Goal: Task Accomplishment & Management: Manage account settings

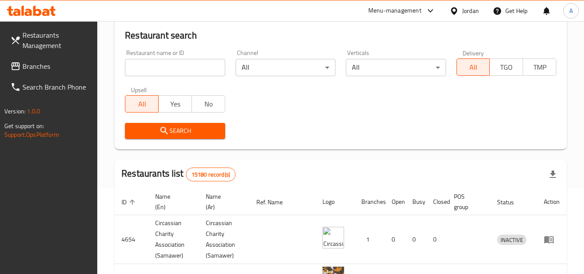
scroll to position [86, 0]
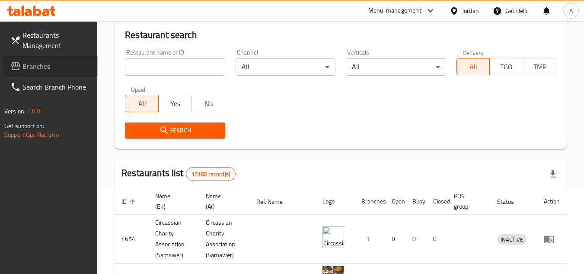
click at [38, 66] on span "Branches" at bounding box center [56, 66] width 68 height 10
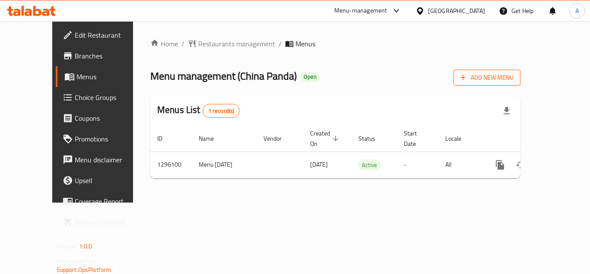
click at [514, 72] on span "Add New Menu" at bounding box center [487, 77] width 53 height 11
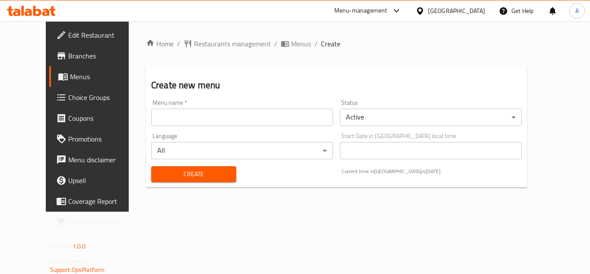
click at [374, 120] on body "​ Menu-management [GEOGRAPHIC_DATA] Get Help A Edit Restaurant Branches Menus C…" at bounding box center [295, 147] width 590 height 252
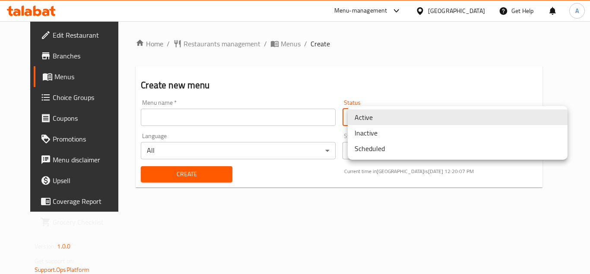
click at [390, 135] on li "Inactive" at bounding box center [458, 133] width 220 height 16
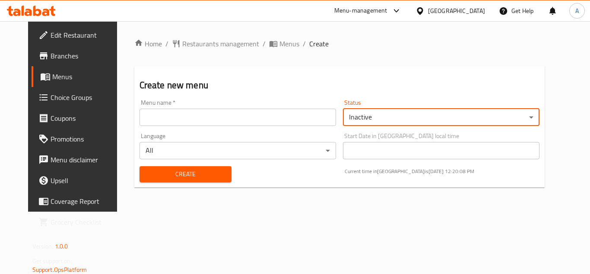
click at [255, 118] on input "text" at bounding box center [238, 116] width 197 height 17
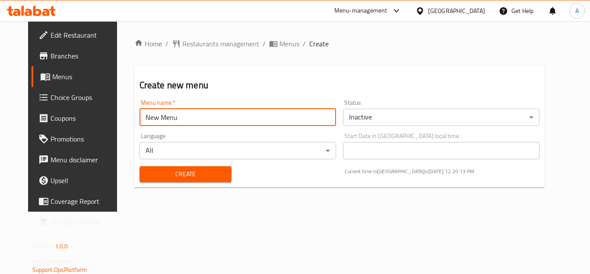
type input "New Menu"
click at [140, 166] on button "Create" at bounding box center [186, 174] width 92 height 16
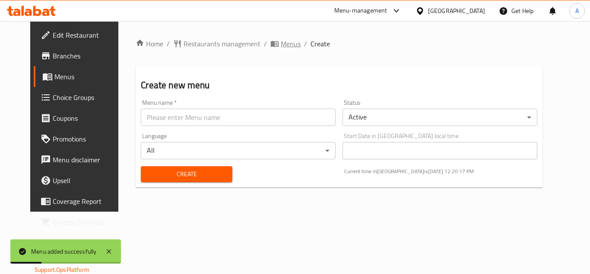
click at [281, 40] on span "Menus" at bounding box center [291, 43] width 20 height 10
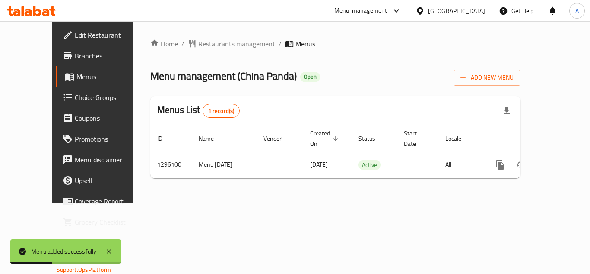
click at [442, 37] on div "Home / Restaurants management / Menus Menu management ( [GEOGRAPHIC_DATA] Panda…" at bounding box center [335, 111] width 405 height 181
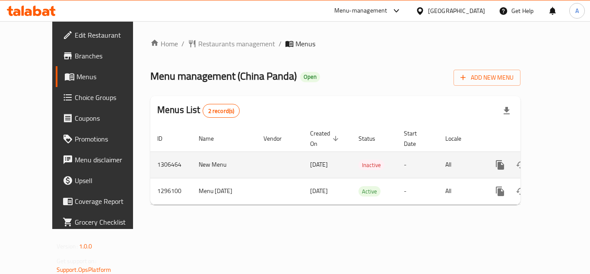
click at [150, 156] on td "1306464" at bounding box center [170, 164] width 41 height 26
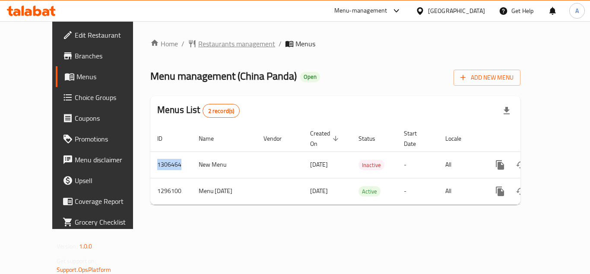
copy td "1306464"
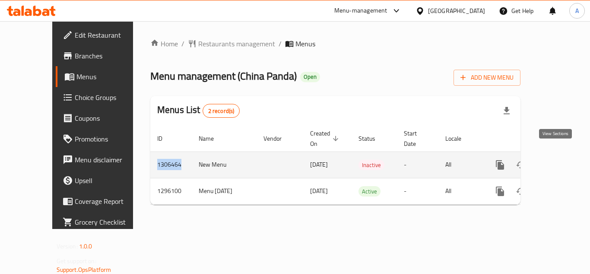
click at [552, 154] on link "enhanced table" at bounding box center [562, 164] width 21 height 21
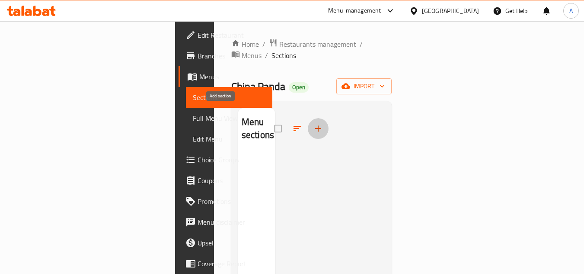
click at [308, 118] on button "button" at bounding box center [318, 128] width 21 height 21
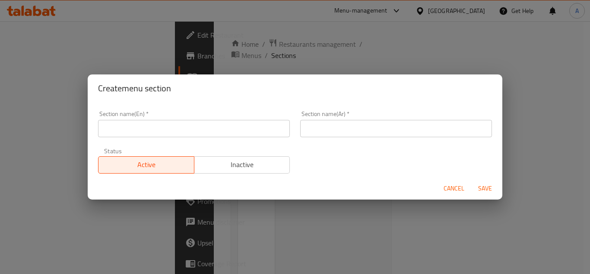
click at [250, 138] on div "Section name(En)   * Section name(En) *" at bounding box center [194, 123] width 202 height 37
paste input "Fried Noodles"
click at [267, 132] on input "text" at bounding box center [194, 128] width 192 height 17
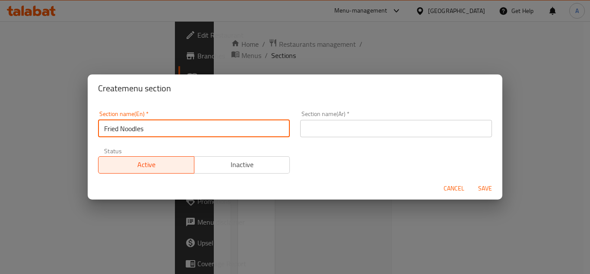
type input "Fried Noodles"
click at [305, 130] on input "text" at bounding box center [396, 128] width 192 height 17
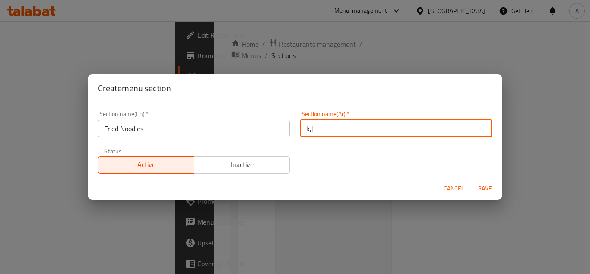
type input "k"
type input "F"
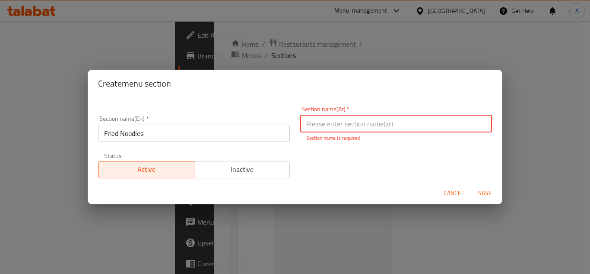
click at [197, 125] on input "Fried Noodles" at bounding box center [194, 132] width 192 height 17
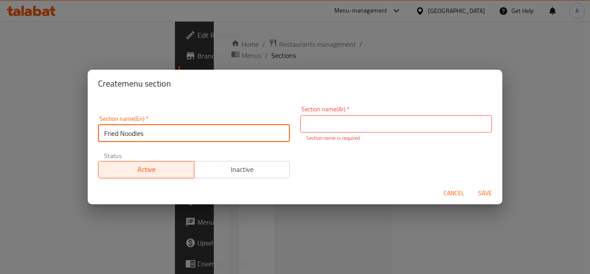
click at [197, 125] on input "Fried Noodles" at bounding box center [194, 132] width 192 height 17
click at [409, 127] on input "text" at bounding box center [396, 123] width 192 height 17
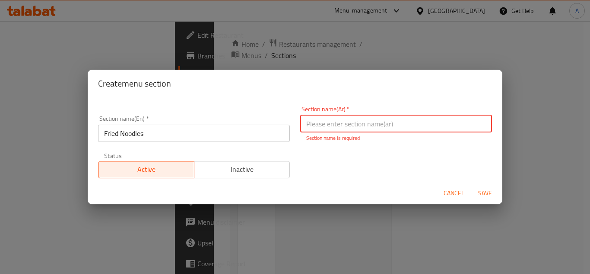
paste input "نودلز مقلية"
type input "نودلز مقلية"
click at [489, 187] on button "Save" at bounding box center [485, 193] width 28 height 16
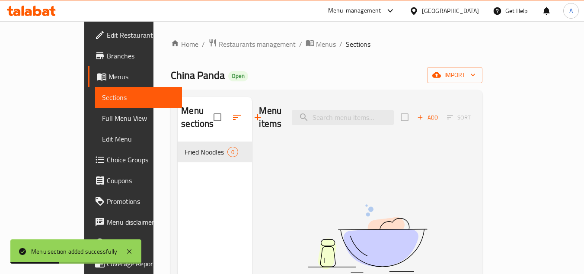
click at [439, 113] on span "Add" at bounding box center [427, 117] width 23 height 10
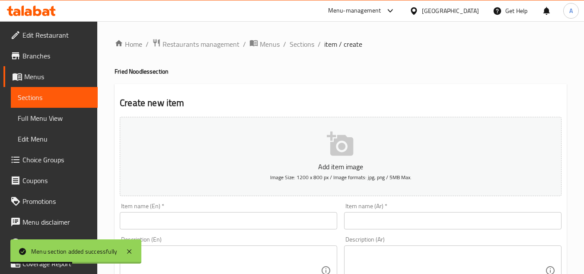
click at [271, 217] on input "text" at bounding box center [228, 220] width 217 height 17
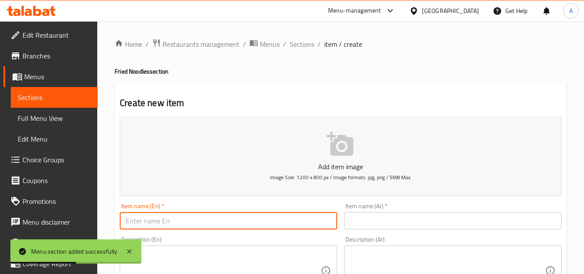
paste input "Beef Fried Noodles"
type input "Beef Fried Noodles"
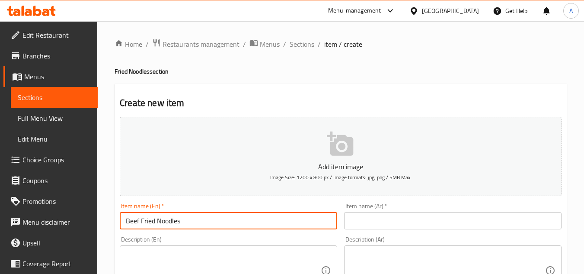
click at [444, 211] on div "Item name (Ar)   * Item name (Ar) *" at bounding box center [452, 216] width 217 height 26
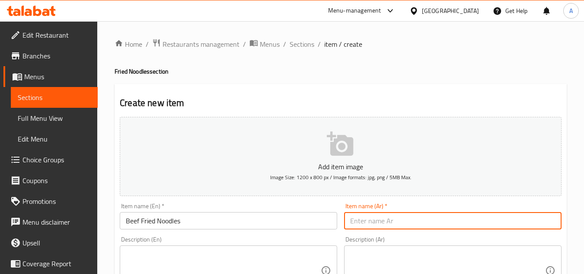
click at [406, 221] on input "text" at bounding box center [452, 220] width 217 height 17
paste input "نودلز مقلية باللحم البقري"
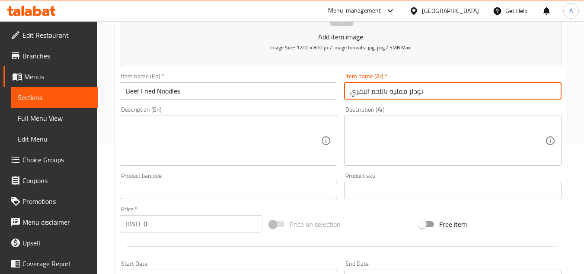
type input "نودلز مقلية باللحم البقري"
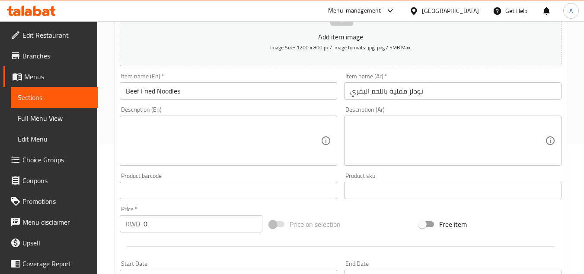
drag, startPoint x: 458, startPoint y: 101, endPoint x: 512, endPoint y: 133, distance: 63.0
click at [512, 133] on textarea at bounding box center [447, 140] width 195 height 41
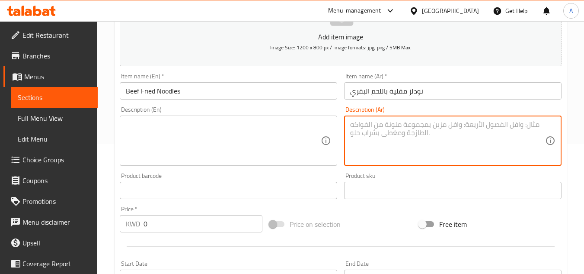
click at [255, 145] on textarea at bounding box center [223, 140] width 195 height 41
paste textarea "نودلز مقلية باللحم البقري"
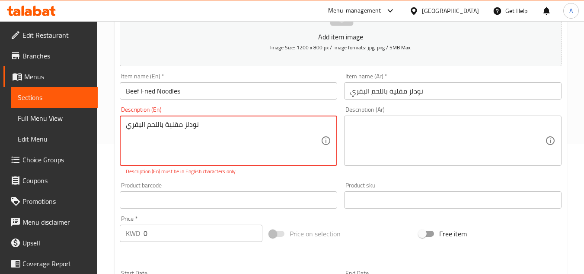
click at [269, 137] on textarea "نودلز مقلية باللحم البقري" at bounding box center [223, 140] width 195 height 41
paste textarea "Stir-fry sliced beef with cooked noodles, garlic, and soy sauce. Quick-cooked, …"
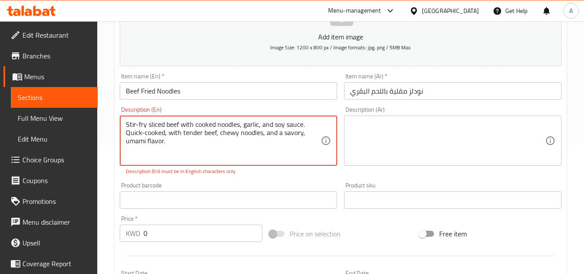
type textarea "Stir-fry sliced beef with cooked noodles, garlic, and soy sauce. Quick-cooked, …"
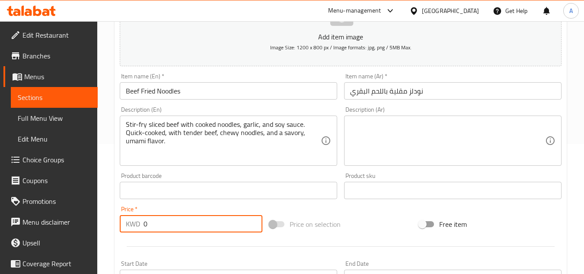
drag, startPoint x: 153, startPoint y: 228, endPoint x: 111, endPoint y: 226, distance: 41.1
click at [106, 228] on div "Home / Restaurants management / Menus / Sections / item / create Fried Noodles …" at bounding box center [340, 186] width 487 height 589
type input "3"
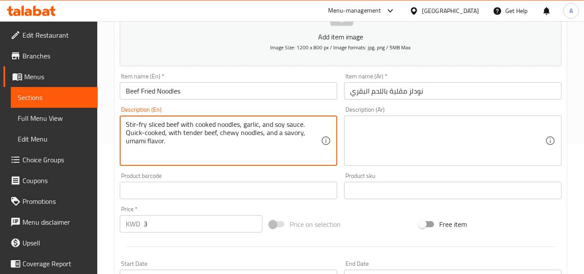
click at [232, 124] on textarea "Stir-fry sliced beef with cooked noodles, garlic, and soy sauce. Quick-cooked, …" at bounding box center [223, 140] width 195 height 41
click at [233, 124] on textarea "Stir-fry sliced beef with cooked noodles, garlic, and soy sauce. Quick-cooked, …" at bounding box center [223, 140] width 195 height 41
click at [463, 161] on div "Description (Ar)" at bounding box center [452, 140] width 217 height 50
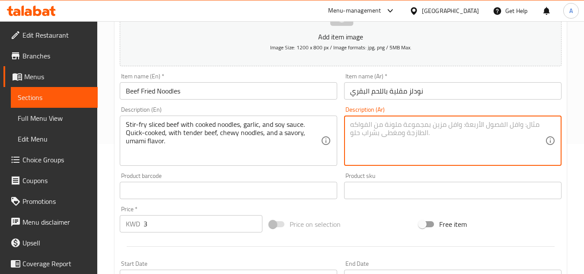
paste textarea "شرائح لحم بقري مقلية مع نودلز مطبوخة، ثوم، وصلصة الصويا. طبق سريع التحضير، بلحم…"
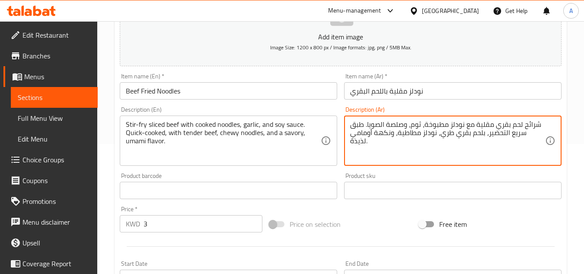
type textarea "شرائح لحم بقري مقلية مع نودلز مطبوخة، ثوم، وصلصة الصويا. طبق سريع التحضير، بلحم…"
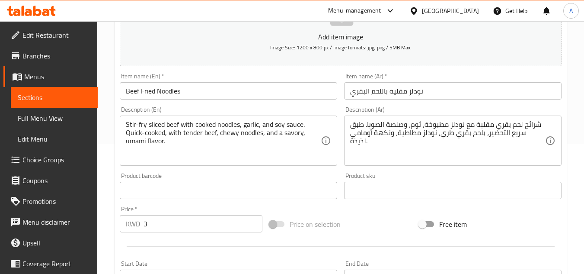
drag, startPoint x: 124, startPoint y: 126, endPoint x: 148, endPoint y: 124, distance: 23.8
click at [148, 124] on div "Stir-fry sliced beef with cooked noodles, garlic, and soy sauce. Quick-cooked, …" at bounding box center [228, 140] width 217 height 50
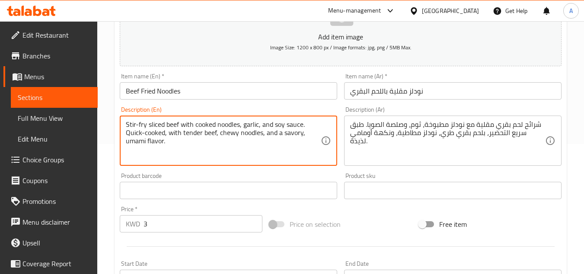
click at [160, 124] on textarea "Stir-fry sliced beef with cooked noodles, garlic, and soy sauce. Quick-cooked, …" at bounding box center [223, 140] width 195 height 41
drag, startPoint x: 241, startPoint y: 124, endPoint x: 124, endPoint y: 127, distance: 116.7
click at [124, 127] on div "Stir-fry sliced beef with cooked noodles, garlic, and soy sauce. Quick-cooked, …" at bounding box center [228, 140] width 217 height 50
click at [166, 143] on textarea "Stir-fry sliced beef with cooked noodles, garlic, and soy sauce. Quick-cooked, …" at bounding box center [223, 140] width 195 height 41
click at [169, 134] on textarea "Stir-fry sliced beef with cooked noodles, garlic, and soy sauce. Quick-cooked, …" at bounding box center [223, 140] width 195 height 41
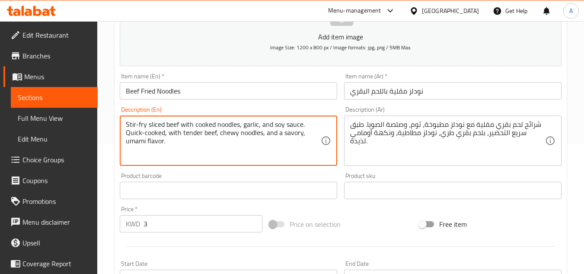
drag, startPoint x: 165, startPoint y: 132, endPoint x: 113, endPoint y: 134, distance: 52.3
click at [113, 134] on div "Home / Restaurants management / Menus / Sections / item / create Fried Noodles …" at bounding box center [340, 186] width 487 height 589
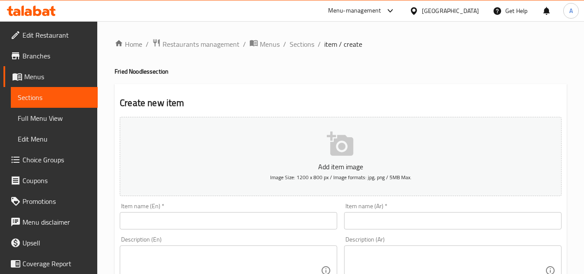
click at [377, 214] on input "text" at bounding box center [452, 220] width 217 height 17
paste input "نودلز مقلية باللحم البقري"
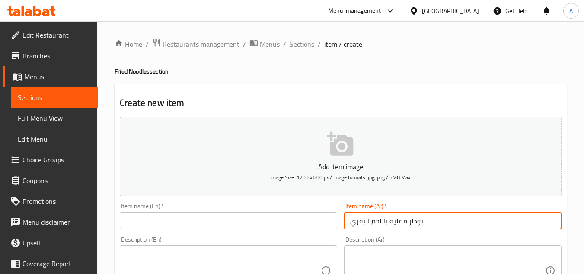
type input "نودلز مقلية باللحم البقري"
click at [273, 222] on input "text" at bounding box center [228, 220] width 217 height 17
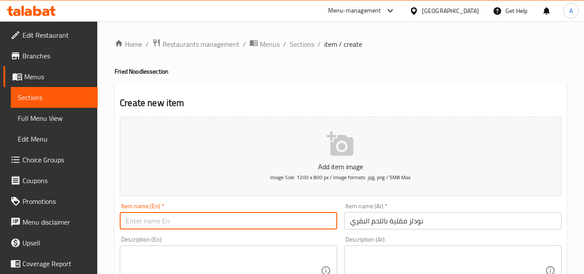
paste input "Beef Fried Noodles"
type input "Beef Fried Noodles"
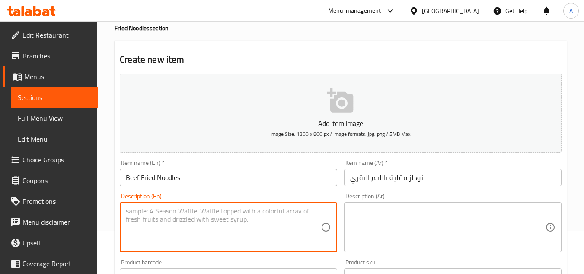
click at [242, 245] on textarea at bounding box center [223, 227] width 195 height 41
paste textarea "Stir-fry sliced beef with cooked noodles, garlic, and soy sauce. Quick-cooked, …"
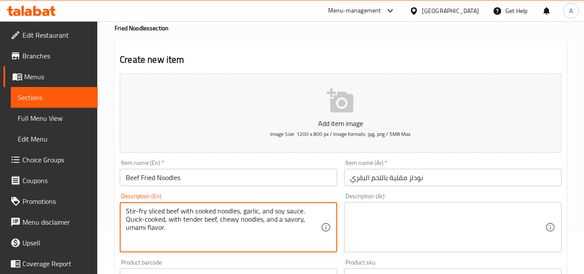
type textarea "Stir-fry sliced beef with cooked noodles, garlic, and soy sauce. Quick-cooked, …"
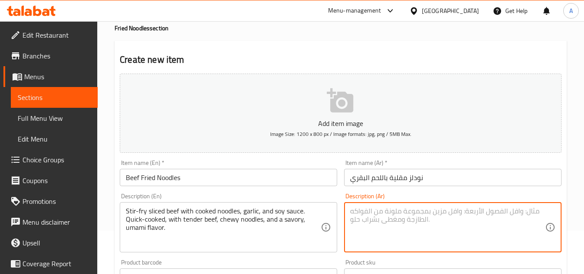
click at [410, 222] on textarea at bounding box center [447, 227] width 195 height 41
paste textarea "شرائح لحم بقري مقلية مع نودلز مطبوخة، ثوم، وصلصة الصويا. طبق سريع التحضير، بلحم…"
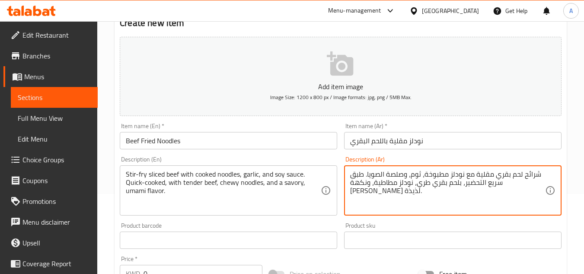
scroll to position [130, 0]
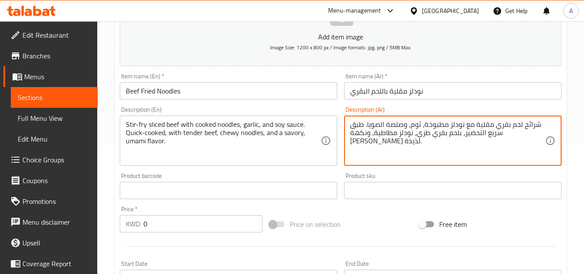
click at [357, 127] on textarea "شرائح لحم بقري مقلية مع نودلز مطبوخة، ثوم، وصلصة الصويا. طبق سريع التحضير، بلحم…" at bounding box center [447, 140] width 195 height 41
click at [446, 138] on textarea "شرائح لحم بقري مقلية مع نودلز مطبوخة، ثوم، وصلصة الصويا. سريع التحضير، بلحم بقر…" at bounding box center [447, 140] width 195 height 41
click at [379, 131] on textarea "شرائح لحم بقري مقلية مع نودلز مطبوخة، ثوم، وصلصة الصويا. سريع التحضير، بلحم بقر…" at bounding box center [447, 140] width 195 height 41
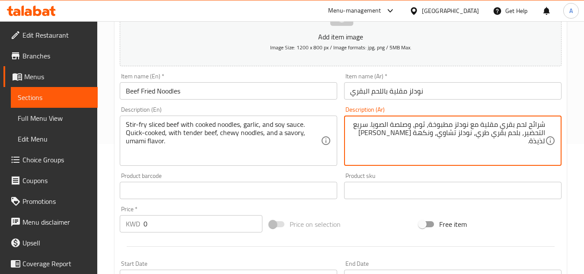
click at [379, 131] on textarea "شرائح لحم بقري مقلية مع نودلز مطبوخة، ثوم، وصلصة الصويا. سريع التحضير، بلحم بقر…" at bounding box center [447, 140] width 195 height 41
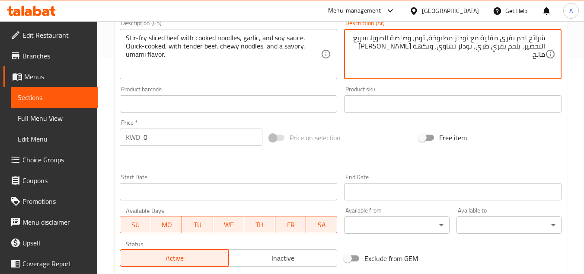
type textarea "شرائح لحم بقري مقلية مع نودلز مطبوخة، ثوم، وصلصة الصويا. سريع التحضير، بلحم بقر…"
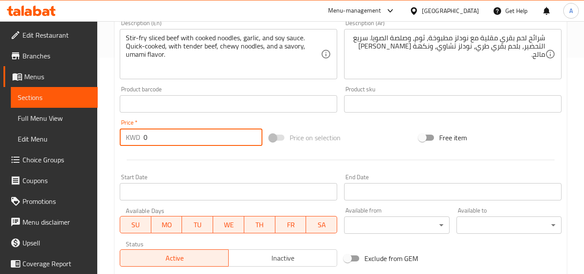
drag, startPoint x: 188, startPoint y: 137, endPoint x: 0, endPoint y: 144, distance: 188.1
click at [0, 144] on div "Edit Restaurant Branches Menus Sections Full Menu View Edit Menu Choice Groups …" at bounding box center [292, 99] width 584 height 589
type input "3"
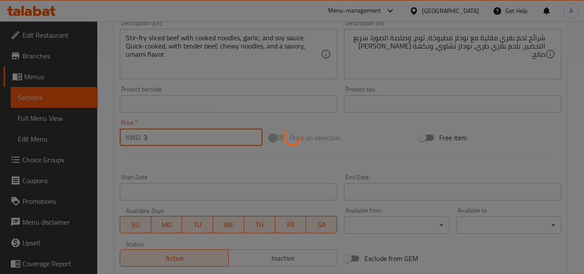
type input "0"
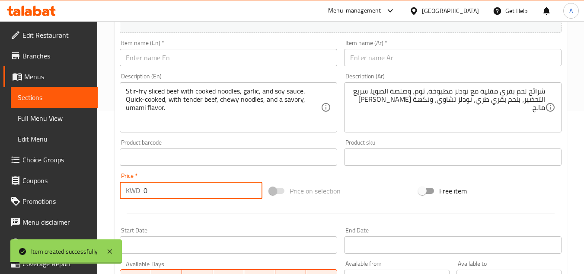
scroll to position [86, 0]
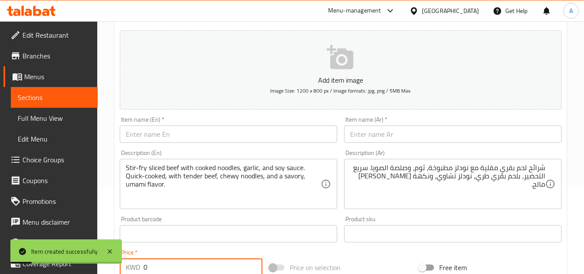
click at [267, 138] on input "text" at bounding box center [228, 133] width 217 height 17
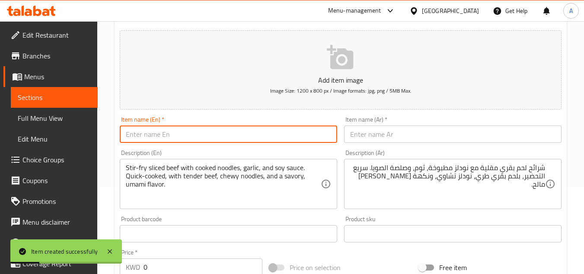
paste input "Egg Fried Noodles"
type input "Egg Fried Noodles"
click at [396, 137] on input "text" at bounding box center [452, 133] width 217 height 17
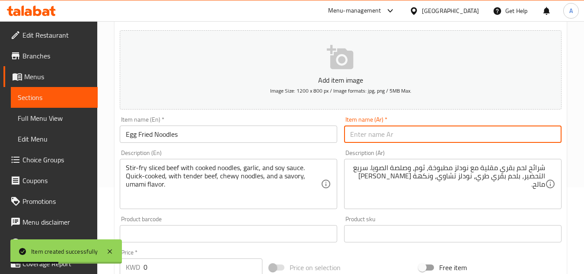
paste input "نودلز مقلية بالبيض"
click at [423, 137] on input "نودلز مقلية بالبيض" at bounding box center [452, 133] width 217 height 17
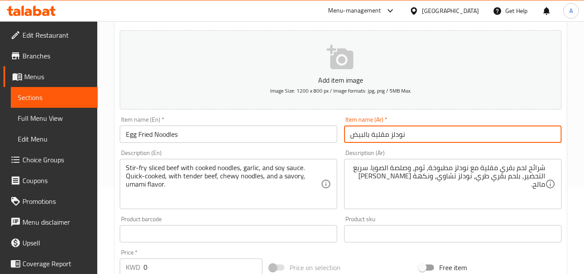
type input "نودلز مقلية بالبيض"
drag, startPoint x: 423, startPoint y: 137, endPoint x: 407, endPoint y: 195, distance: 60.3
click at [407, 195] on textarea "شرائح لحم بقري مقلية مع نودلز مطبوخة، ثوم، وصلصة الصويا. سريع التحضير، بلحم بقر…" at bounding box center [447, 183] width 195 height 41
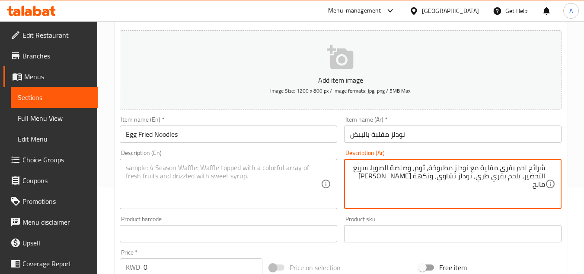
click at [291, 165] on textarea at bounding box center [223, 183] width 195 height 41
paste textarea "Scramble eggs first, then stir-fry with cooked noodles and a pinch of salt. Lig…"
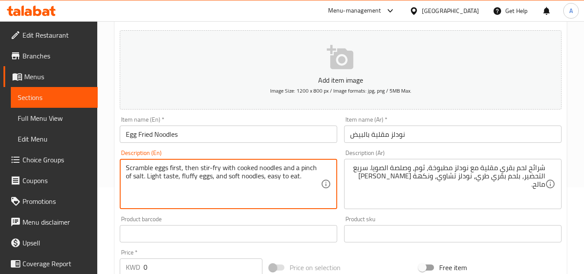
type textarea "Scramble eggs first, then stir-fry with cooked noodles and a pinch of salt. Lig…"
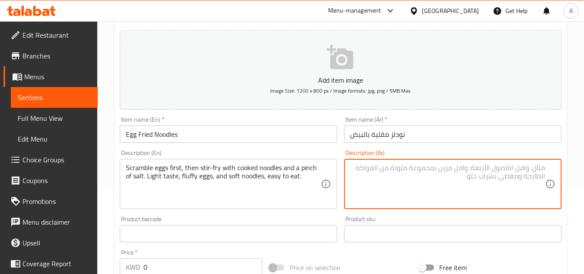
click at [398, 188] on textarea at bounding box center [447, 183] width 195 height 41
paste textarea "اخفق البيض أولاً، ثم قلّبه مع المعكرونة المسلوقة ورشة ملح. طعم خفيف، بيض هشّ، و…"
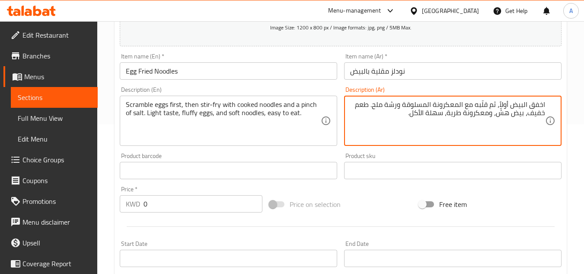
scroll to position [173, 0]
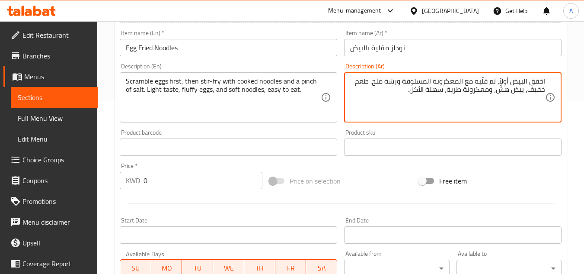
type textarea "اخفق البيض أولاً، ثم قلّبه مع المعكرونة المسلوقة ورشة ملح. طعم خفيف، بيض هشّ، و…"
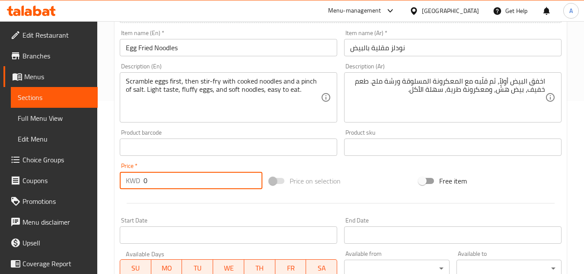
drag, startPoint x: 166, startPoint y: 180, endPoint x: 80, endPoint y: 185, distance: 86.6
click at [80, 185] on div "Edit Restaurant Branches Menus Sections Full Menu View Edit Menu Choice Groups …" at bounding box center [292, 142] width 584 height 589
paste input "2.5"
type input "2.5"
drag, startPoint x: 228, startPoint y: 200, endPoint x: 240, endPoint y: 202, distance: 12.3
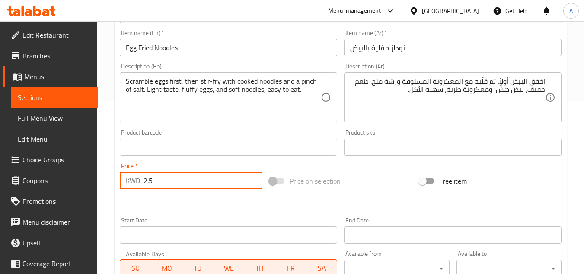
click at [228, 200] on div at bounding box center [340, 202] width 449 height 21
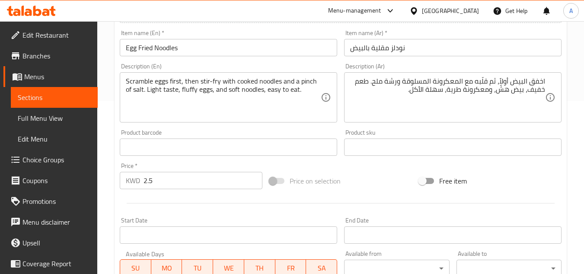
click at [547, 76] on div "اخفق البيض أولاً، ثم قلّبه مع المعكرونة المسلوقة ورشة ملح. طعم خفيف، بيض هشّ، و…" at bounding box center [452, 97] width 217 height 50
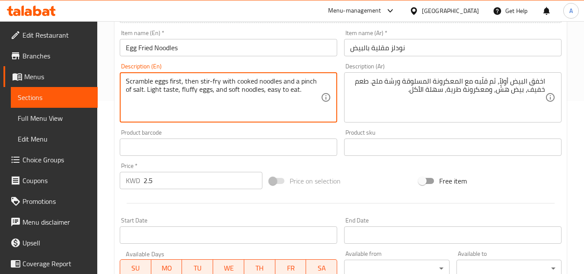
click at [178, 80] on textarea "Scramble eggs first, then stir-fry with cooked noodles and a pinch of salt. Lig…" at bounding box center [223, 97] width 195 height 41
click at [261, 80] on textarea "Scramble eggs first, then stir-fry with cooked noodles and a pinch of salt. Lig…" at bounding box center [223, 97] width 195 height 41
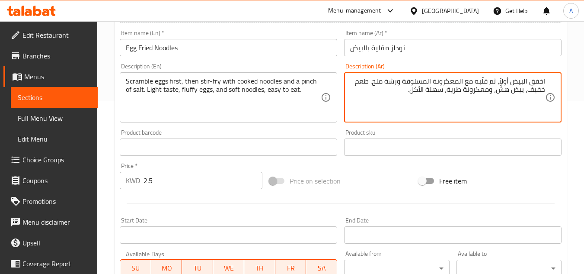
click at [447, 77] on textarea "اخفق البيض أولاً، ثم قلّبه مع المعكرونة المسلوقة ورشة ملح. طعم خفيف، بيض هشّ، و…" at bounding box center [447, 97] width 195 height 41
click at [407, 51] on input "نودلز مقلية بالبيض" at bounding box center [452, 47] width 217 height 17
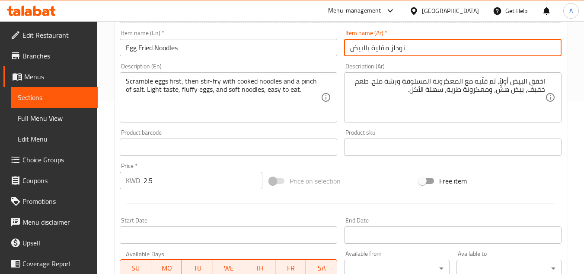
click at [395, 48] on input "نودلز مقلية بالبيض" at bounding box center [452, 47] width 217 height 17
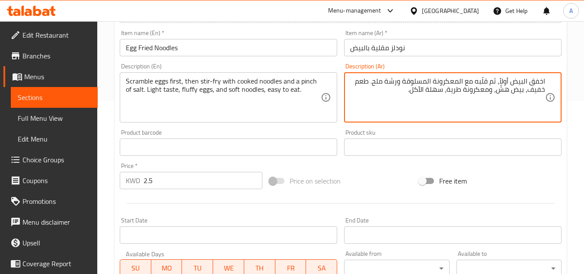
click at [457, 84] on textarea "اخفق البيض أولاً، ثم قلّبه مع المعكرونة المسلوقة ورشة ملح. طعم خفيف، بيض هشّ، و…" at bounding box center [447, 97] width 195 height 41
paste textarea "نودلز"
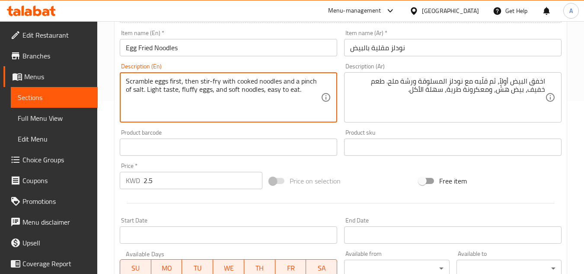
drag, startPoint x: 198, startPoint y: 81, endPoint x: 261, endPoint y: 80, distance: 63.1
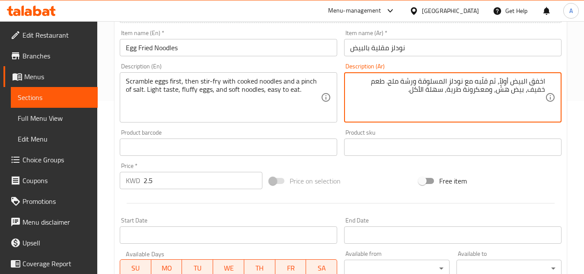
click at [521, 90] on textarea "اخفق البيض أولاً، ثم قلّبه مع نودلز المسلوقة ورشة ملح. طعم خفيف، بيض هشّ، ومعكر…" at bounding box center [447, 97] width 195 height 41
click at [509, 91] on textarea "اخفق البيض أولاً، ثم قلّبه مع نودلز المسلوقة ورشة ملح. طعم خفيف، بيض هشّ، ومعكر…" at bounding box center [447, 97] width 195 height 41
paste textarea "ودلز"
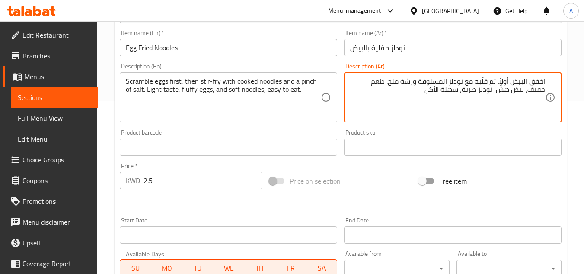
type textarea "اخفق البيض أولاً، ثم قلّبه مع نودلز المسلوقة ورشة ملح. طعم خفيف، بيض هشّ، نودلز…"
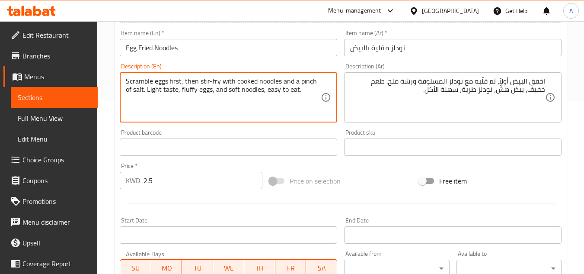
drag, startPoint x: 185, startPoint y: 80, endPoint x: 223, endPoint y: 81, distance: 37.6
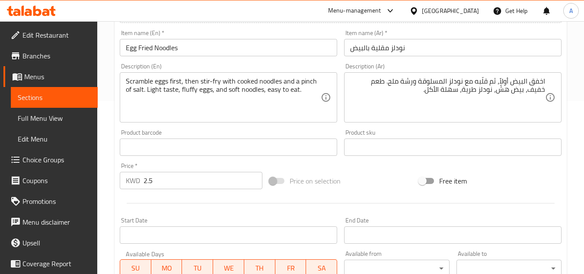
click at [445, 126] on div "Product sku Product sku" at bounding box center [453, 142] width 224 height 33
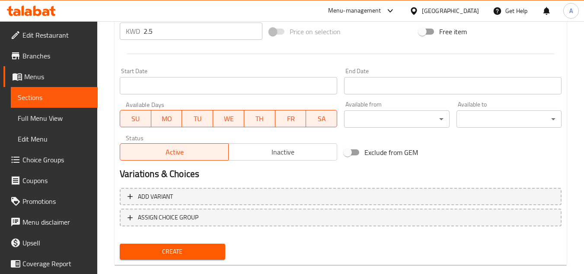
scroll to position [337, 0]
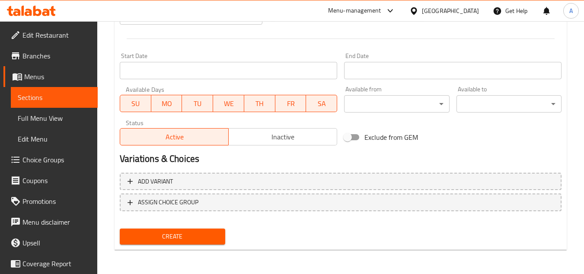
click at [215, 221] on nav at bounding box center [341, 217] width 442 height 7
click at [213, 231] on span "Create" at bounding box center [172, 236] width 91 height 11
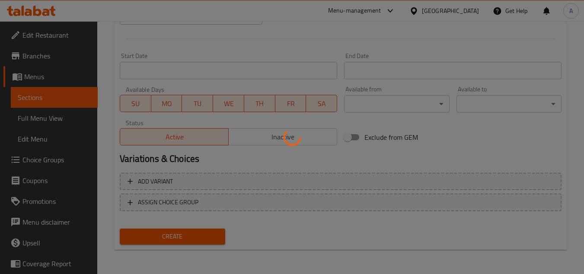
type input "0"
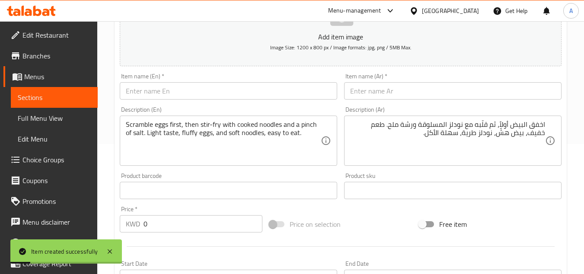
scroll to position [121, 0]
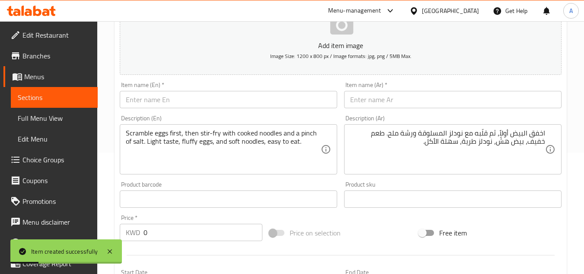
click at [244, 111] on div "Item name (En)   * Item name (En) *" at bounding box center [228, 94] width 224 height 33
click at [243, 106] on input "text" at bounding box center [228, 99] width 217 height 17
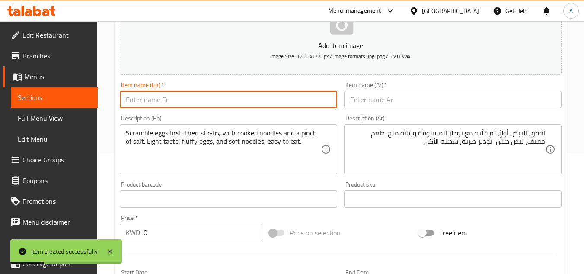
click at [245, 92] on input "text" at bounding box center [228, 99] width 217 height 17
paste input "Chicken Fried Noodles"
type input "Chicken Fried Noodles"
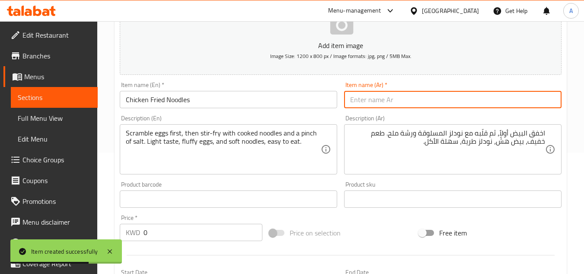
click at [374, 108] on input "text" at bounding box center [452, 99] width 217 height 17
paste input "نودلز مقلية بالدجاج"
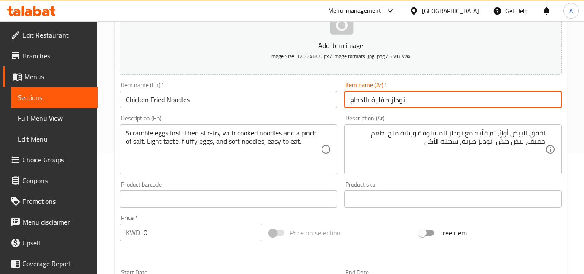
type input "نودلز مقلية بالدجاج"
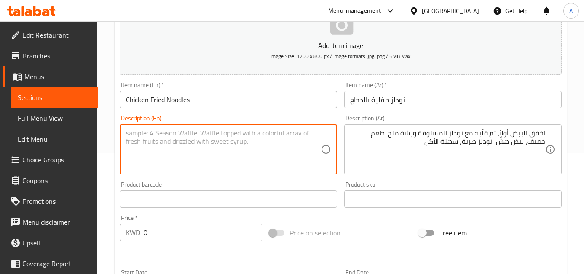
click at [270, 169] on textarea at bounding box center [223, 149] width 195 height 41
paste textarea "Stir-fry diced chicken until done, add noodles and a bit of oyster sauce. Tende…"
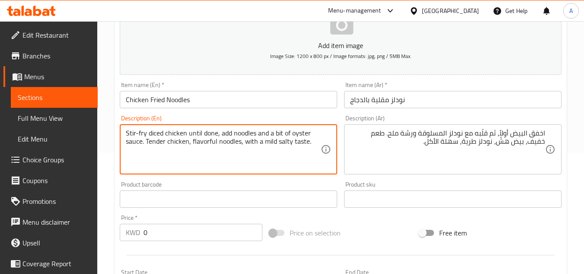
type textarea "Stir-fry diced chicken until done, add noodles and a bit of oyster sauce. Tende…"
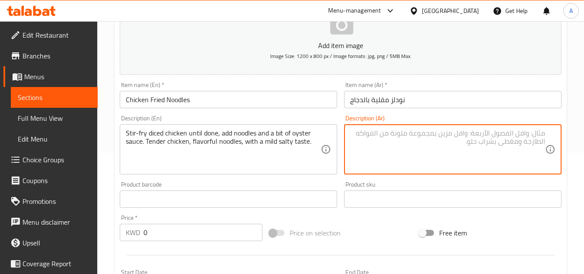
click at [415, 136] on textarea at bounding box center [447, 149] width 195 height 41
paste textarea "قلّبي الدجاج المقطّع حتى ينضج، ثم أضيفي النودلز وقليلًا من صلصة المحار. دجاج طر…"
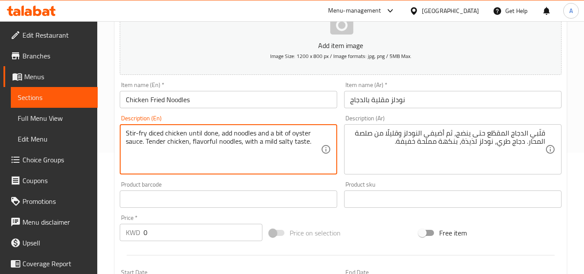
drag, startPoint x: 126, startPoint y: 133, endPoint x: 146, endPoint y: 135, distance: 20.9
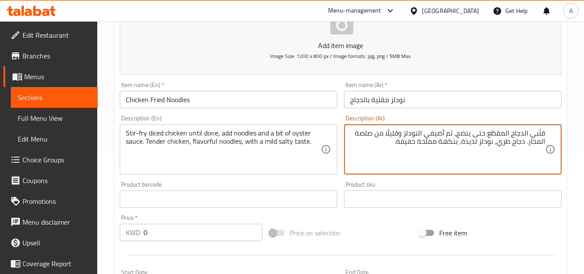
click at [466, 131] on textarea "قلّبي الدجاج المقطّع حتى ينضج، ثم أضيفي النودلز وقليلًا من صلصة المحار. دجاج طر…" at bounding box center [447, 149] width 195 height 41
click at [535, 133] on textarea "قلّبي الدجاج المقطّع حتى ينضج، ثم أضيفي النودلز وقليلًا من صلصة المحار. دجاج طر…" at bounding box center [447, 149] width 195 height 41
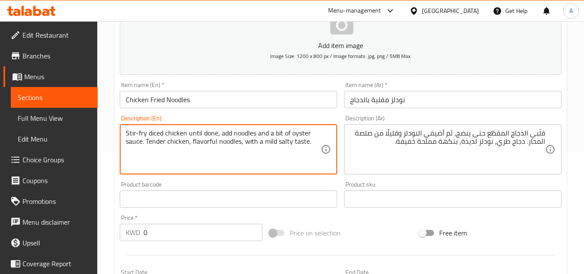
drag, startPoint x: 218, startPoint y: 131, endPoint x: 116, endPoint y: 136, distance: 101.7
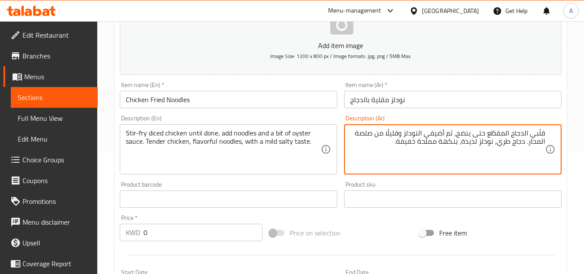
drag, startPoint x: 458, startPoint y: 134, endPoint x: 579, endPoint y: 128, distance: 121.5
paste textarea "تقلى قطع الدجاج حتى تنضج،"
click at [382, 132] on textarea "تقلى قطع الدجاج حتى تنضج، ثم أضيفي النودلز وقليلًا من صلصة المحار. دجاج طري، نو…" at bounding box center [447, 149] width 195 height 41
type textarea "تقلى قطع الدجاج حتى تنضج، ثم أضيفي النودلز وقليلًا من صوص المحار. دجاج طري، نود…"
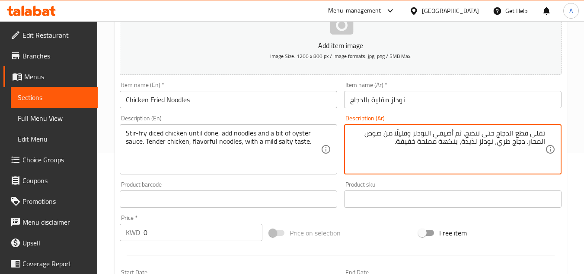
click at [380, 100] on input "نودلز مقلية بالدجاج" at bounding box center [452, 99] width 217 height 17
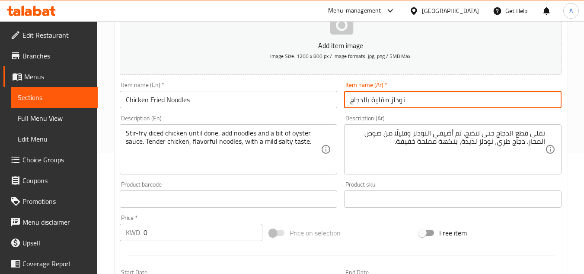
click at [394, 99] on input "نودلز مقلية بالدجاج" at bounding box center [452, 99] width 217 height 17
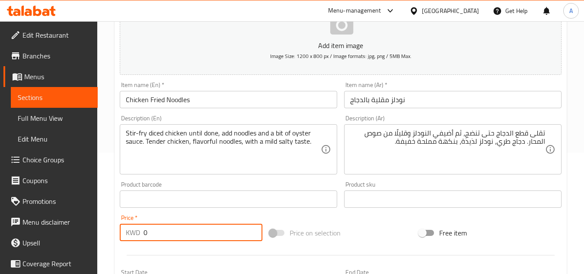
click at [206, 231] on input "0" at bounding box center [202, 231] width 119 height 17
paste input "2.75"
click at [206, 231] on input "0" at bounding box center [202, 231] width 119 height 17
type input "2.75"
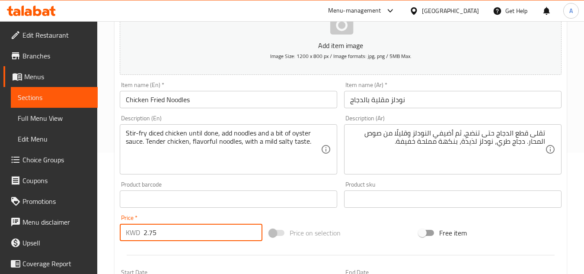
click at [284, 223] on div "Price on selection" at bounding box center [341, 232] width 150 height 23
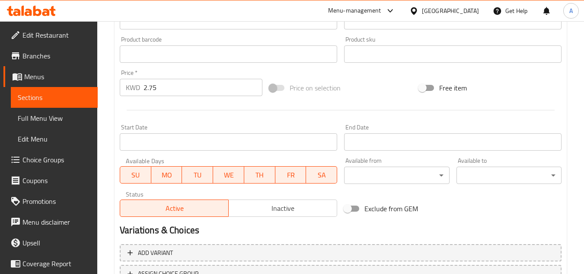
scroll to position [337, 0]
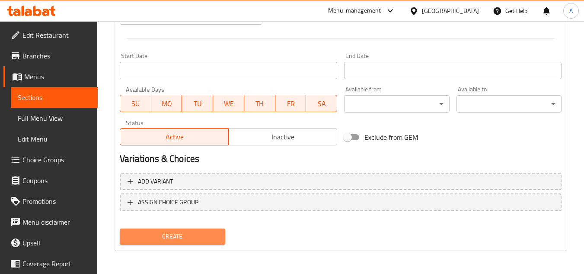
click at [222, 243] on button "Create" at bounding box center [172, 236] width 105 height 16
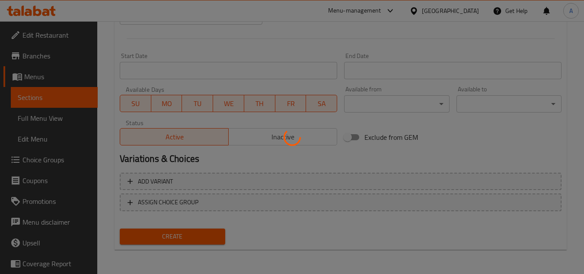
type input "0"
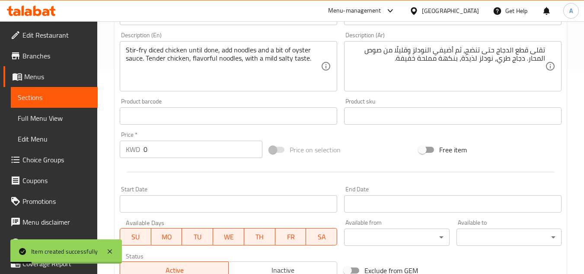
scroll to position [121, 0]
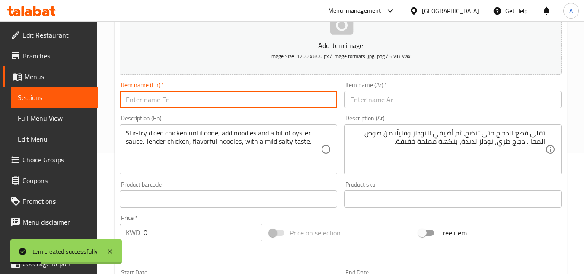
click at [239, 101] on input "text" at bounding box center [228, 99] width 217 height 17
paste input "Onion and Beef Bun"
type input "Onion and Beef Bun"
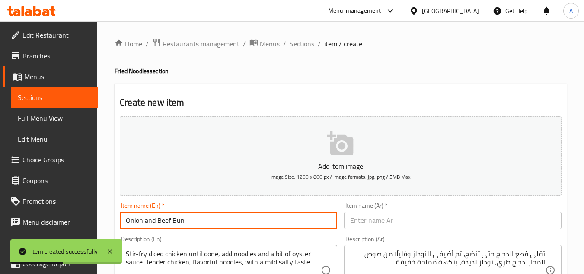
scroll to position [0, 0]
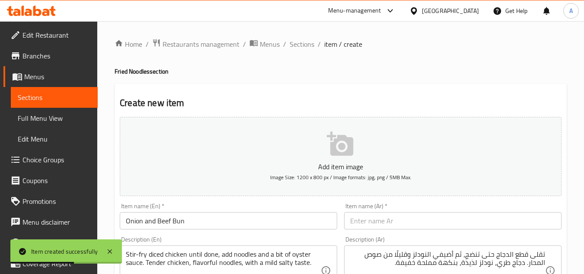
click at [284, 41] on li "/" at bounding box center [284, 44] width 3 height 10
click at [286, 42] on ol "Home / Restaurants management / Menus / Sections / item / create" at bounding box center [341, 43] width 452 height 11
click at [287, 42] on ol "Home / Restaurants management / Menus / Sections / item / create" at bounding box center [341, 43] width 452 height 11
click at [290, 45] on span "Sections" at bounding box center [302, 44] width 25 height 10
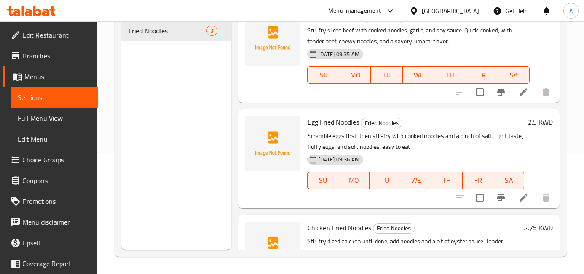
click at [511, 100] on li at bounding box center [523, 92] width 24 height 16
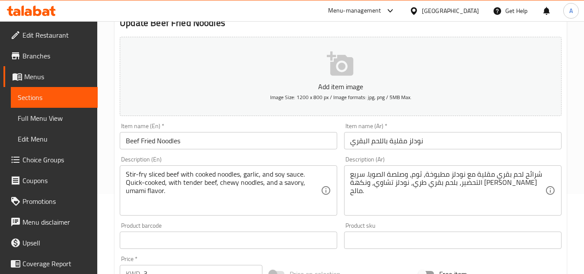
scroll to position [86, 0]
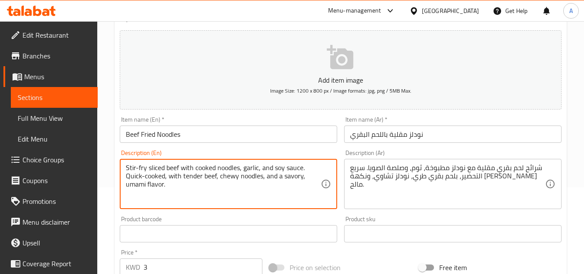
drag, startPoint x: 239, startPoint y: 166, endPoint x: 115, endPoint y: 165, distance: 124.0
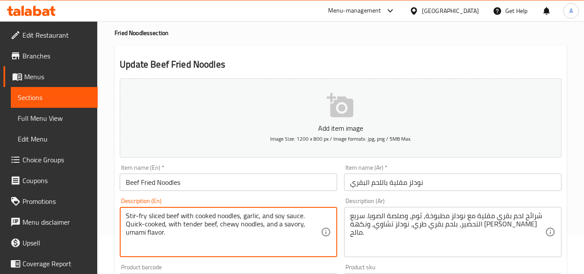
scroll to position [0, 0]
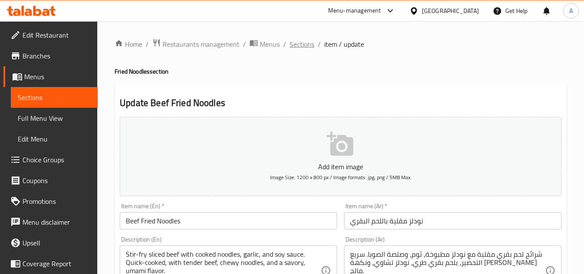
click at [299, 44] on span "Sections" at bounding box center [302, 44] width 25 height 10
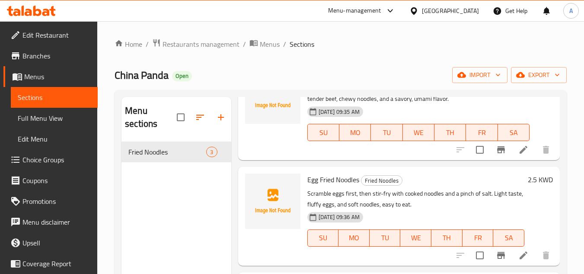
click at [217, 127] on button "button" at bounding box center [220, 117] width 21 height 21
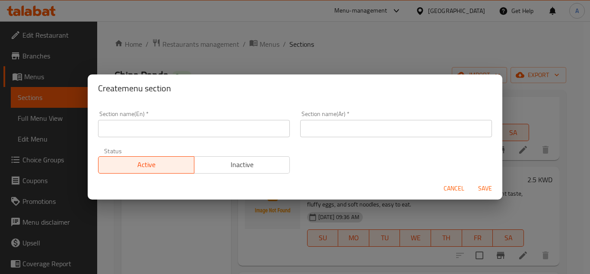
click at [186, 131] on input "text" at bounding box center [194, 128] width 192 height 17
paste input "Steamed buns"
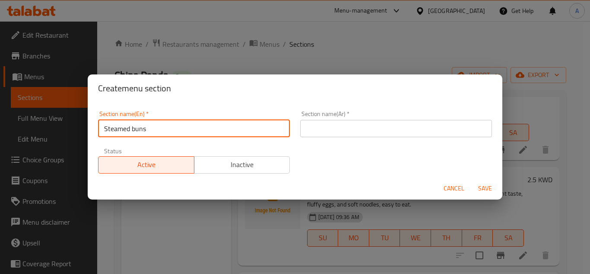
type input "Steamed buns"
click at [406, 143] on div "Section name(En)   * Steamed buns Section name(En) * Section name(Ar)   * Secti…" at bounding box center [295, 141] width 404 height 73
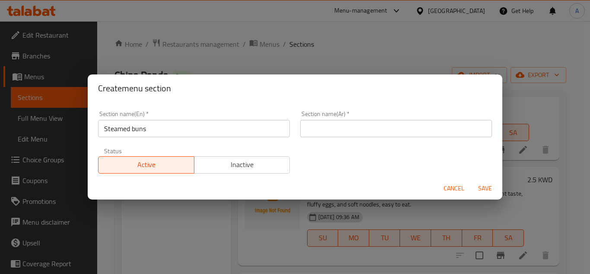
click at [227, 139] on div "Section name(En)   * Steamed buns Section name(En) *" at bounding box center [194, 123] width 202 height 37
click at [233, 119] on div "Section name(En)   * Steamed buns Section name(En) *" at bounding box center [194, 124] width 192 height 26
click at [183, 134] on input "Steamed buns" at bounding box center [194, 128] width 192 height 17
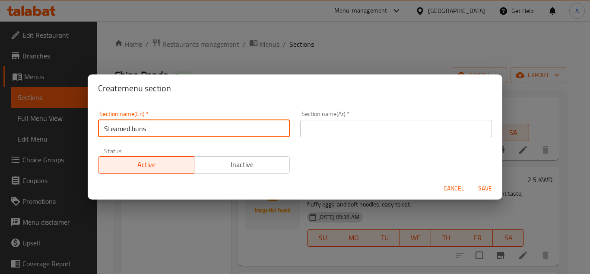
click at [183, 134] on input "Steamed buns" at bounding box center [194, 128] width 192 height 17
click at [170, 137] on div "Section name(En)   * Steamed buns Section name(En) *" at bounding box center [194, 123] width 202 height 37
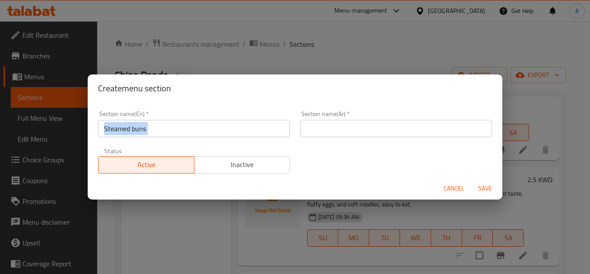
click at [170, 137] on div "Section name(En)   * Steamed buns Section name(En) *" at bounding box center [194, 123] width 202 height 37
click at [179, 126] on input "Steamed buns" at bounding box center [194, 128] width 192 height 17
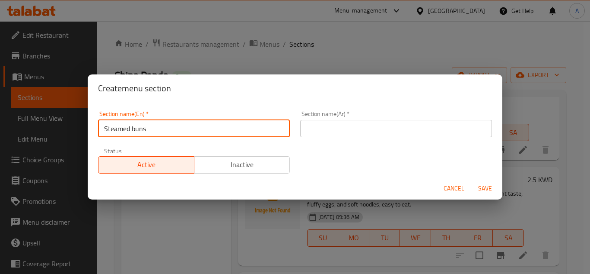
type input "Steamed Buns"
click at [332, 124] on input "text" at bounding box center [396, 128] width 192 height 17
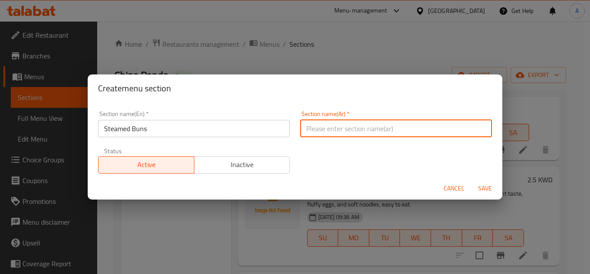
click at [209, 136] on input "Steamed Buns" at bounding box center [194, 128] width 192 height 17
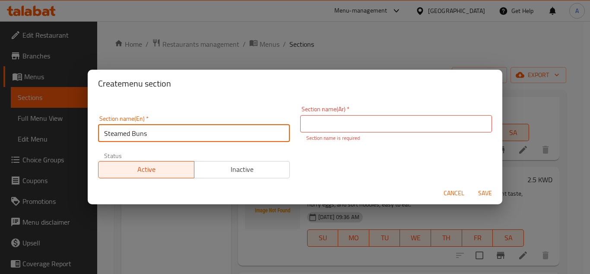
click at [209, 136] on input "Steamed Buns" at bounding box center [194, 132] width 192 height 17
click at [395, 123] on input "text" at bounding box center [396, 123] width 192 height 17
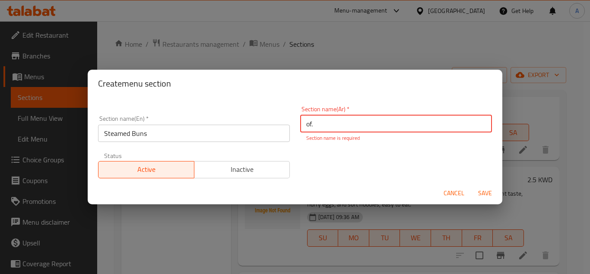
type input "of"
type input "ب"
type input "خ"
type input "كيزر علي البخار"
click at [471, 185] on button "Save" at bounding box center [485, 193] width 28 height 16
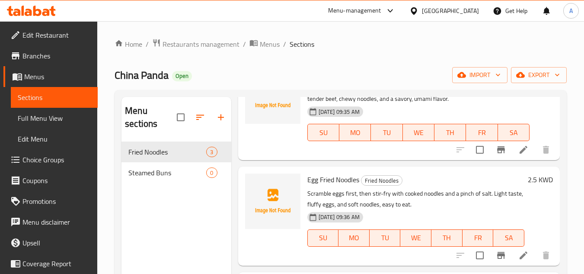
scroll to position [43, 0]
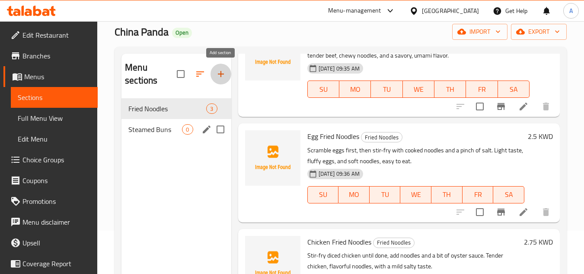
click at [173, 123] on div "Steamed Buns 0" at bounding box center [175, 129] width 109 height 21
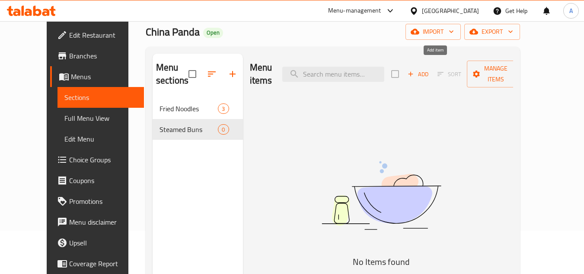
click at [430, 69] on span "Add" at bounding box center [417, 74] width 23 height 10
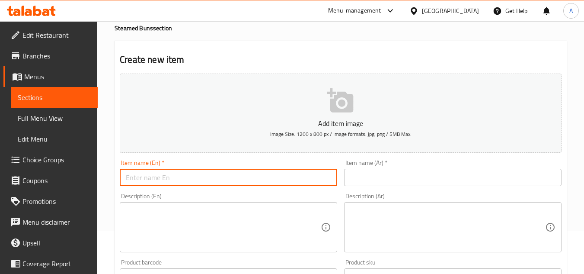
paste input "Onion and Beef Bun"
click at [322, 169] on input "Onion and Beef Bun" at bounding box center [228, 177] width 217 height 17
type input "Onion and Beef Bun"
click at [444, 184] on input "text" at bounding box center [452, 177] width 217 height 17
paste input "كعك البصل واللحم البقري"
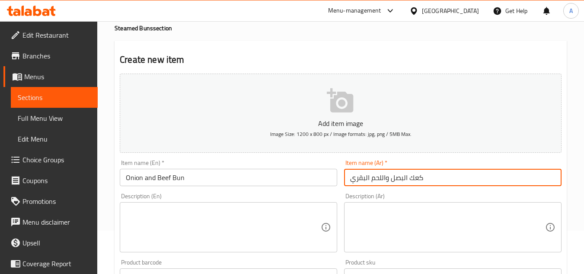
type input "كعك البصل واللحم البقري"
click at [185, 180] on input "Onion and Beef Bun" at bounding box center [228, 177] width 217 height 17
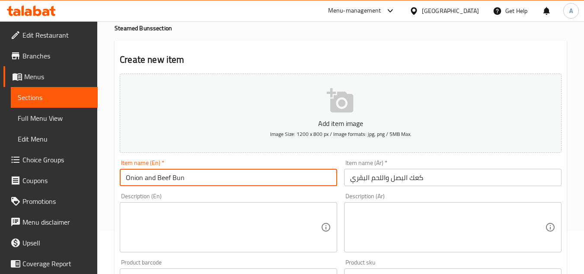
click at [185, 180] on input "Onion and Beef Bun" at bounding box center [228, 177] width 217 height 17
click at [182, 174] on input "Onion and Beef Bun" at bounding box center [228, 177] width 217 height 17
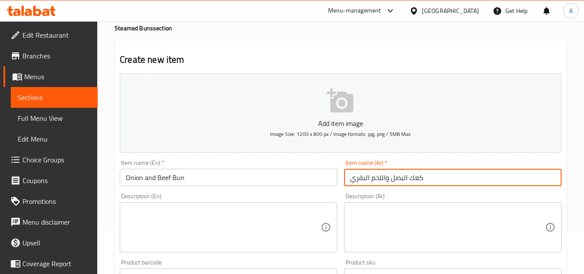
click at [522, 174] on input "كعك البصل واللحم البقري" at bounding box center [452, 177] width 217 height 17
click at [444, 195] on div "Description (Ar) Description (Ar)" at bounding box center [452, 222] width 217 height 59
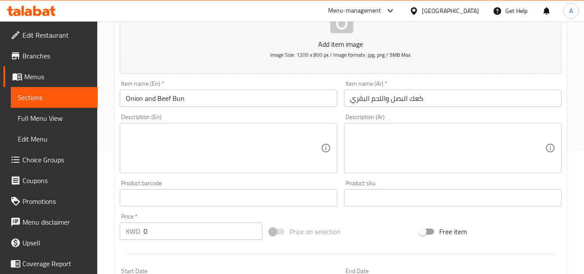
scroll to position [216, 0]
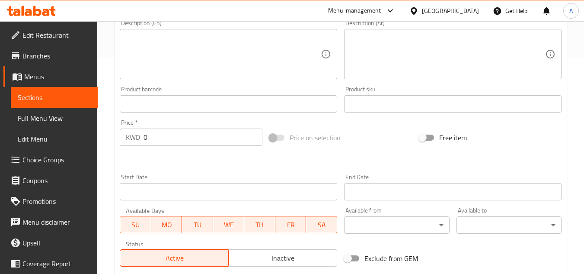
click at [379, 140] on div "Price on selection" at bounding box center [341, 137] width 150 height 23
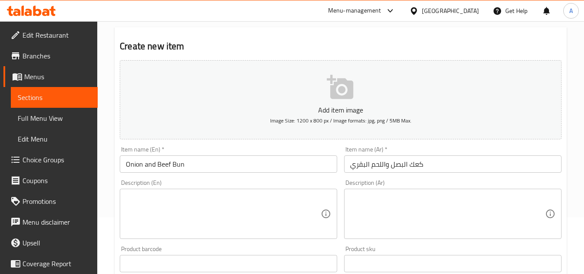
scroll to position [130, 0]
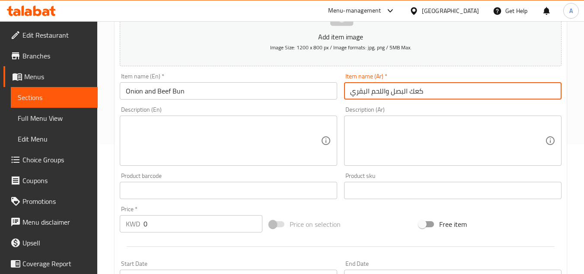
click at [431, 85] on input "كعك البصل واللحم البقري" at bounding box center [452, 90] width 217 height 17
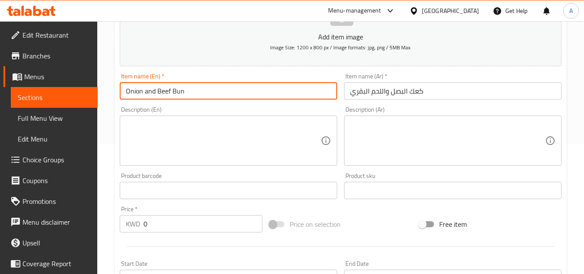
drag, startPoint x: 216, startPoint y: 98, endPoint x: 0, endPoint y: 104, distance: 215.7
click at [0, 104] on div "Edit Restaurant Branches Menus Sections Full Menu View Edit Menu Choice Groups …" at bounding box center [292, 186] width 584 height 589
click at [289, 115] on div "Description (En) Description (En)" at bounding box center [228, 135] width 217 height 59
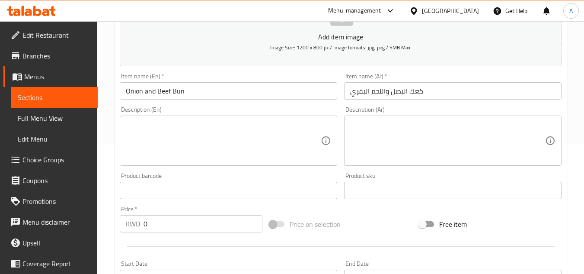
click at [510, 108] on div "Description (Ar) Description (Ar)" at bounding box center [452, 135] width 217 height 59
click at [264, 154] on textarea at bounding box center [223, 140] width 195 height 41
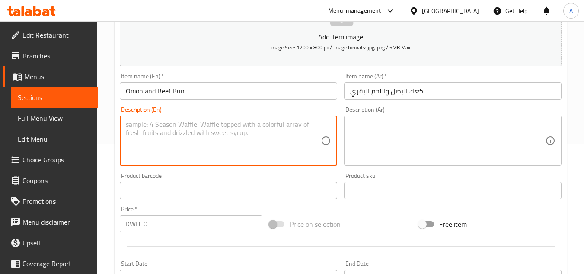
paste textarea "Wrap minced beef and sliced onion in dough, steam until cooked. Juicy beef fill…"
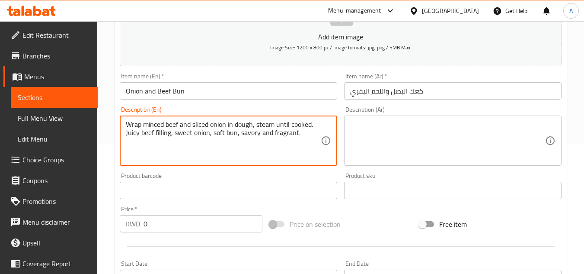
type textarea "Wrap minced beef and sliced onion in dough, steam until cooked. Juicy beef fill…"
click at [420, 123] on textarea at bounding box center [447, 140] width 195 height 41
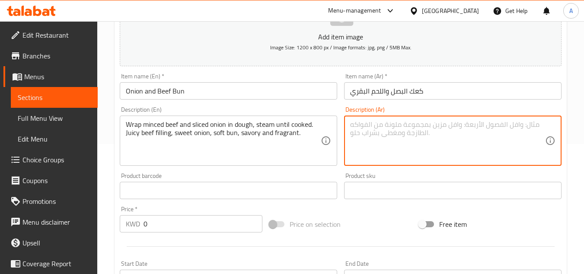
paste textarea "لفّ اللحم المفروم والبصل المقطع في العجين، ثمّ اطبخه على البخار حتى ينضج. حشوة …"
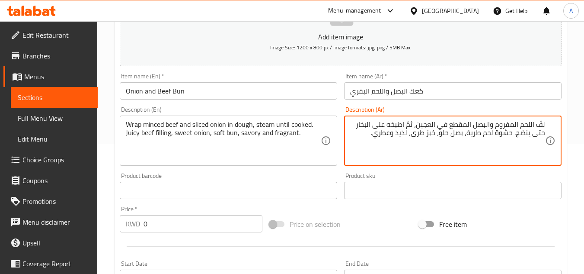
type textarea "لفّ اللحم المفروم والبصل المقطع في العجين، ثمّ اطبخه على البخار حتى ينضج. حشوة …"
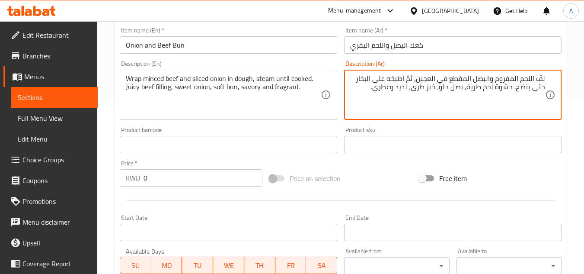
scroll to position [302, 0]
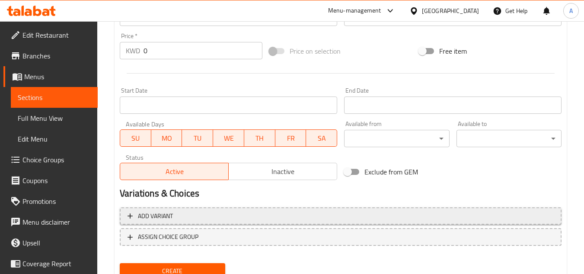
click at [218, 210] on span "Add variant" at bounding box center [340, 215] width 426 height 11
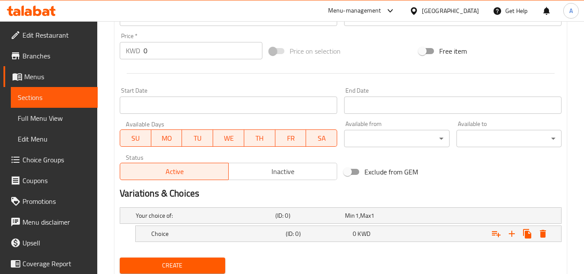
scroll to position [331, 0]
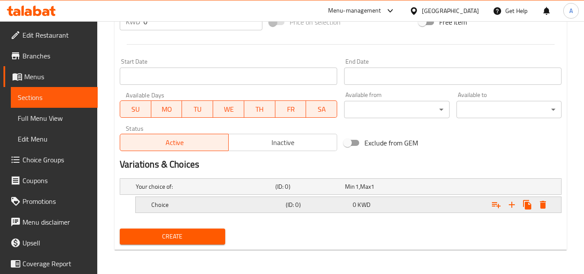
click at [514, 200] on icon "Expand" at bounding box center [511, 204] width 10 height 10
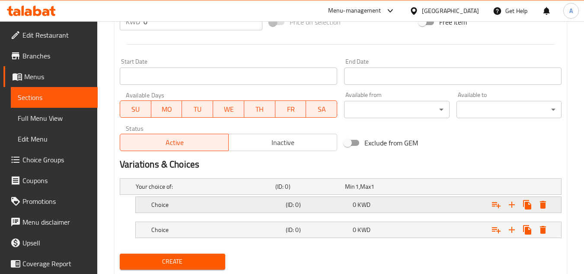
click at [328, 196] on div "Choice (ID: 0) 0 KWD" at bounding box center [343, 186] width 418 height 19
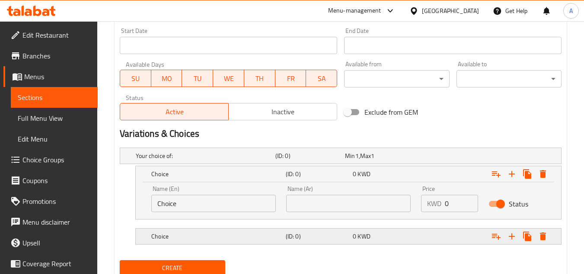
scroll to position [394, 0]
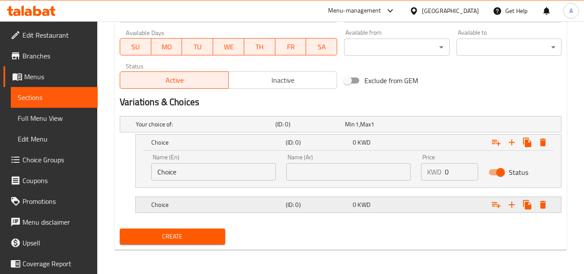
click at [458, 126] on div "Expand" at bounding box center [483, 123] width 140 height 3
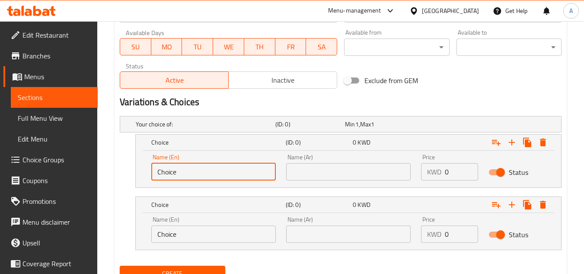
drag, startPoint x: 213, startPoint y: 175, endPoint x: 5, endPoint y: 109, distance: 218.2
type input "سةشمم"
click at [267, 175] on input "small" at bounding box center [213, 171] width 124 height 17
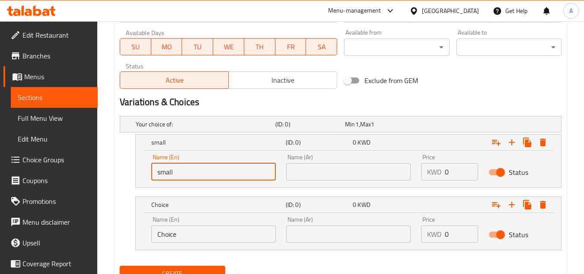
click at [267, 175] on input "small" at bounding box center [213, 171] width 124 height 17
type input "Small"
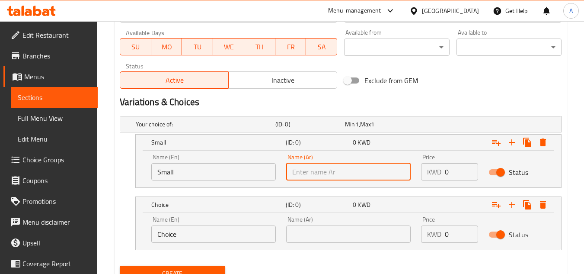
click at [323, 169] on input "text" at bounding box center [348, 171] width 124 height 17
type input "W"
type input "D"
type input "صغير"
click at [254, 223] on div "Name (En) Choice Name (En)" at bounding box center [213, 229] width 124 height 26
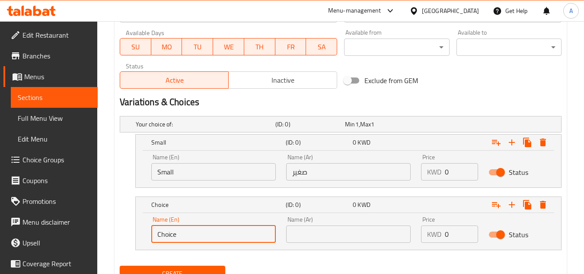
click at [132, 226] on div "Choice (ID: 0) 0 KWD Name (En) Choice Name (En) Name (Ar) Name (Ar) Price KWD 0…" at bounding box center [341, 223] width 442 height 54
click at [267, 233] on input "text" at bounding box center [213, 233] width 124 height 17
type input "Medium"
click at [316, 222] on div "Name (Ar) Name (Ar)" at bounding box center [348, 229] width 124 height 26
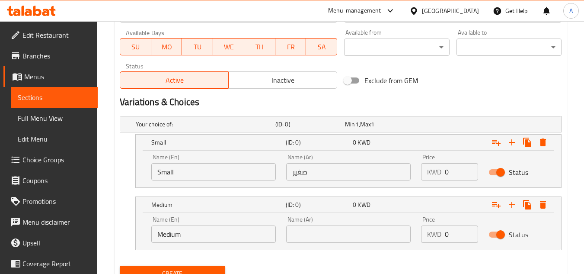
drag, startPoint x: 369, startPoint y: 230, endPoint x: 376, endPoint y: 232, distance: 6.6
click at [369, 231] on input "text" at bounding box center [348, 233] width 124 height 17
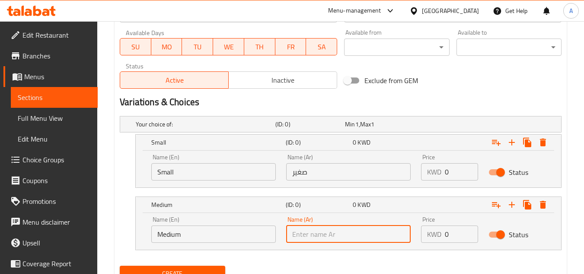
click at [360, 241] on input "text" at bounding box center [348, 233] width 124 height 17
type input ","
type input "s"
type input ","
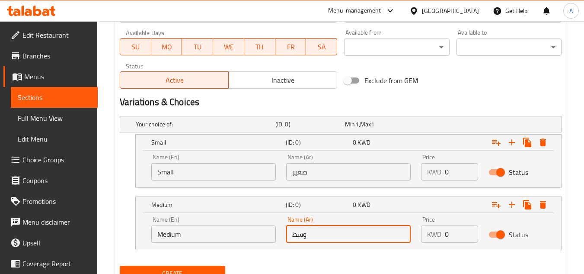
type input "وسط"
drag, startPoint x: 460, startPoint y: 169, endPoint x: 374, endPoint y: 183, distance: 87.2
click at [374, 183] on div "Name (En) Small Name (En) Name (Ar) صغير Name (Ar) Price KWD 0 Price Status" at bounding box center [348, 167] width 404 height 37
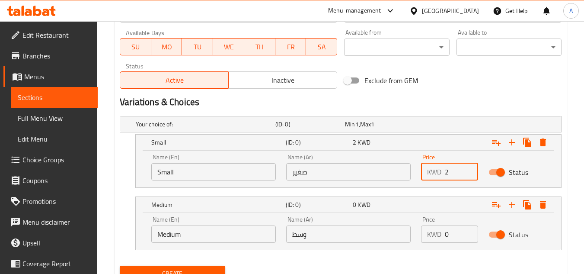
type input "2"
drag, startPoint x: 454, startPoint y: 238, endPoint x: 344, endPoint y: 258, distance: 111.5
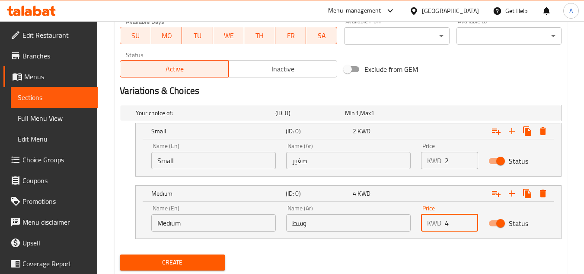
type input "4"
click at [465, 261] on div "Create" at bounding box center [340, 262] width 449 height 23
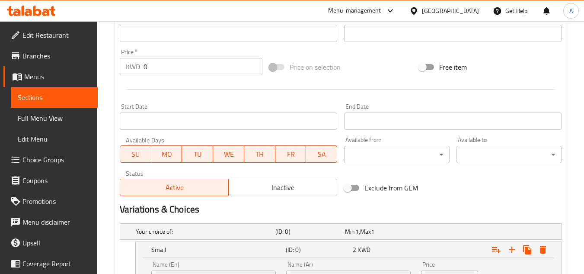
scroll to position [146, 0]
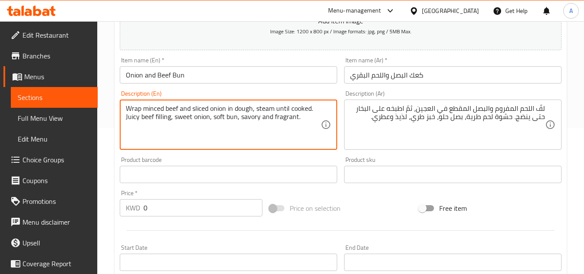
drag, startPoint x: 251, startPoint y: 108, endPoint x: 133, endPoint y: 109, distance: 117.5
click at [139, 109] on textarea "Wrap minced beef and sliced onion in dough, steam until cooked. Juicy beef fill…" at bounding box center [223, 124] width 195 height 41
click at [215, 104] on textarea "Wrap minced beef and sliced onion in dough, steam until cooked. Juicy beef fill…" at bounding box center [223, 124] width 195 height 41
drag, startPoint x: 256, startPoint y: 108, endPoint x: 314, endPoint y: 108, distance: 57.9
click at [314, 108] on textarea "Wrap minced beef and sliced onion in dough, steam until cooked. Juicy beef fill…" at bounding box center [223, 124] width 195 height 41
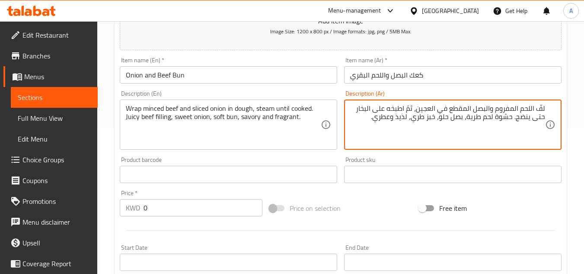
click at [410, 109] on textarea "لفّ اللحم المفروم والبصل المقطع في العجين، ثمّ اطبخه على البخار حتى ينضج. حشوة …" at bounding box center [447, 124] width 195 height 41
click at [483, 115] on textarea "لفّ اللحم المفروم والبصل المقطع في العجين، اطبخه على البخار حتى ينضج. حشوة لحم …" at bounding box center [447, 124] width 195 height 41
click at [475, 117] on textarea "لفّ اللحم المفروم والبصل المقطع في العجين، اطبخه على البخار حتى ينضج. حشوة لحم …" at bounding box center [447, 124] width 195 height 41
click at [490, 115] on textarea "لفّ اللحم المفروم والبصل المقطع في العجين، اطبخه على البخار حتى ينضج. حشوة لحم …" at bounding box center [447, 124] width 195 height 41
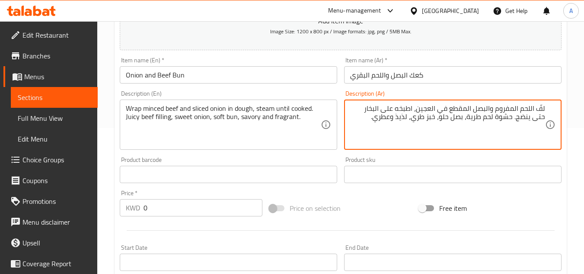
click at [490, 115] on textarea "لفّ اللحم المفروم والبصل المقطع في العجين، اطبخه على البخار حتى ينضج. حشوة لحم …" at bounding box center [447, 124] width 195 height 41
click at [407, 117] on textarea "لفّ اللحم المفروم والبصل المقطع في العجين، اطبخه على البخار حتى ينضج. حشوة لحم …" at bounding box center [447, 124] width 195 height 41
click at [422, 116] on textarea "لفّ اللحم المفروم والبصل المقطع في العجين، اطبخه على البخار حتى ينضج. حشوة لحم …" at bounding box center [447, 124] width 195 height 41
click at [414, 115] on textarea "لفّ اللحم المفروم والبصل المقطع في العجين، اطبخه على البخار حتى ينضج. حشوة لحم …" at bounding box center [447, 124] width 195 height 41
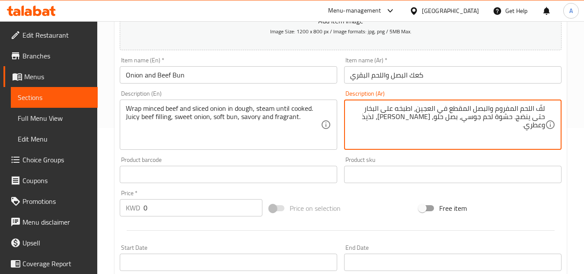
click at [414, 115] on textarea "لفّ اللحم المفروم والبصل المقطع في العجين، اطبخه على البخار حتى ينضج. حشوة لحم …" at bounding box center [447, 124] width 195 height 41
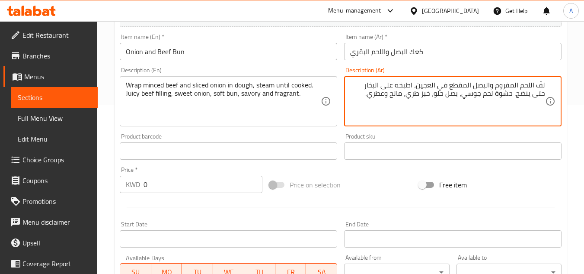
scroll to position [189, 0]
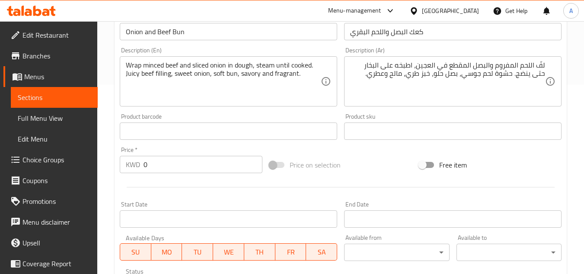
click at [445, 107] on div "Description (Ar) لفّ اللحم المفروم والبصل المقطع في العجين، اطبخه على البخار حت…" at bounding box center [453, 77] width 224 height 66
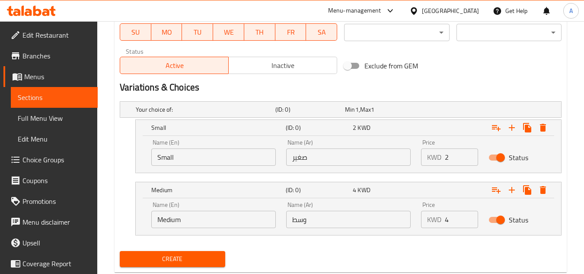
scroll to position [388, 0]
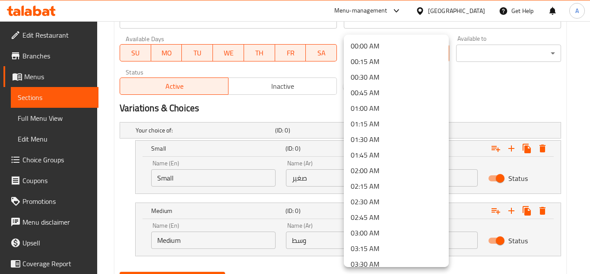
click at [469, 95] on div at bounding box center [295, 137] width 590 height 274
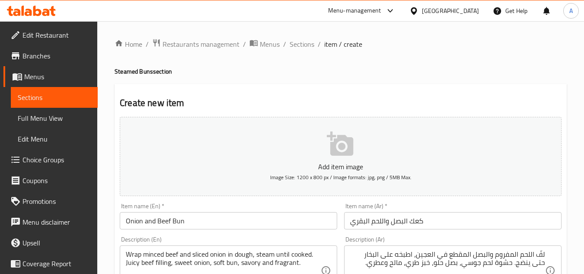
scroll to position [130, 0]
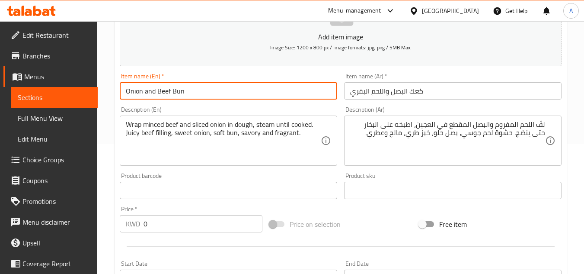
click at [174, 90] on input "Onion and Beef Bun" at bounding box center [228, 90] width 217 height 17
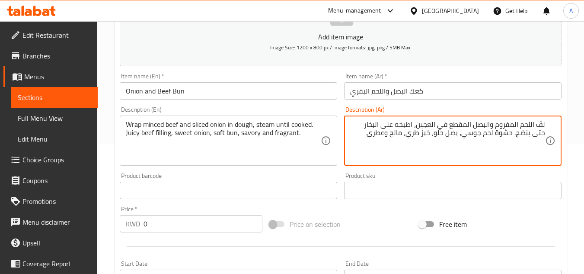
click at [466, 124] on textarea "لفّ اللحم المفروم والبصل المقطع في العجين، اطبخه على البخار حتى ينضج. حشوة لحم …" at bounding box center [447, 140] width 195 height 41
click at [438, 124] on textarea "لفّ اللحم المفروم والبصل مقطع في العجين، اطبخه على البخار حتى ينضج. حشوة لحم جو…" at bounding box center [447, 140] width 195 height 41
click at [511, 134] on textarea "لفّ اللحم المفروم والبصل مقطع في عجين، اطبخه على البخار حتى ينضج. حشوة لحم جوسي…" at bounding box center [447, 140] width 195 height 41
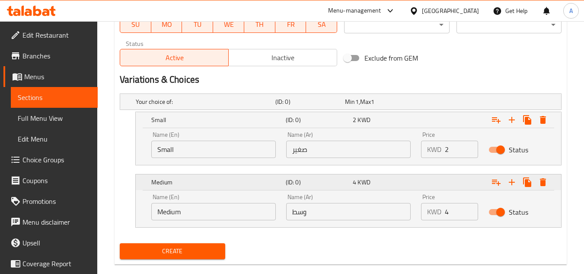
scroll to position [431, 0]
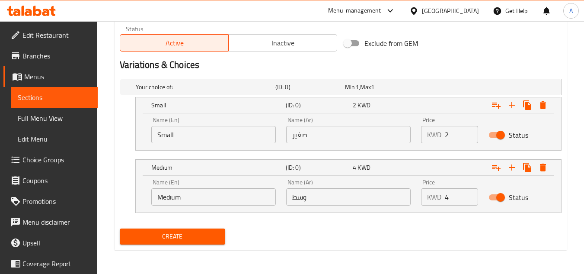
type textarea "لفّ اللحم المفروم والبصل مقطع في عجين، اطبخه على البخار حتى ينضج. حشو لحم جوسي،…"
click at [222, 234] on button "Create" at bounding box center [172, 236] width 105 height 16
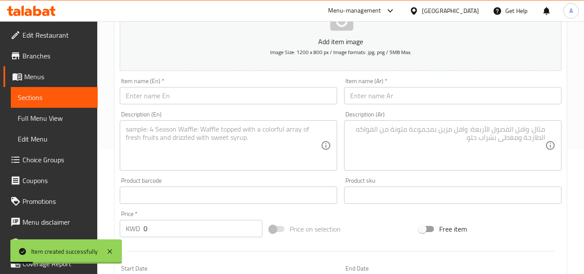
scroll to position [42, 0]
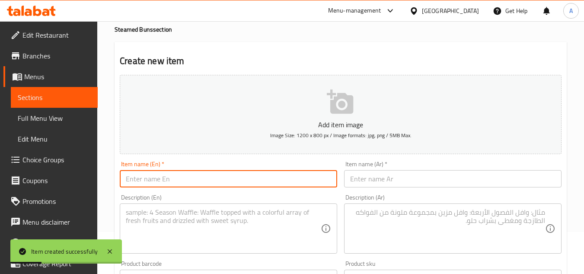
click at [236, 177] on input "text" at bounding box center [228, 178] width 217 height 17
paste input "Beef and Vermicelli Bun(spicy)"
type input "Beef and Vermicelli Bun(spicy)"
click at [468, 179] on input "text" at bounding box center [452, 178] width 217 height 17
paste input "كعك الحم البقري والشعيرية"
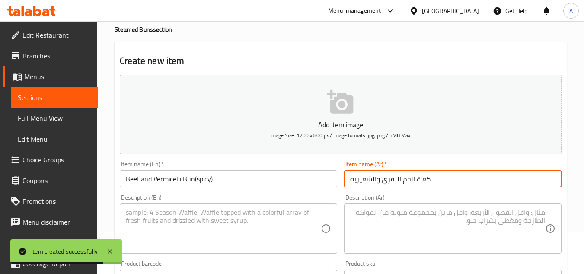
click at [347, 178] on input "كعك الحم البقري والشعيرية" at bounding box center [452, 178] width 217 height 17
type input "حار كعك الحم البقري والشعيرية"
